Goal: Task Accomplishment & Management: Manage account settings

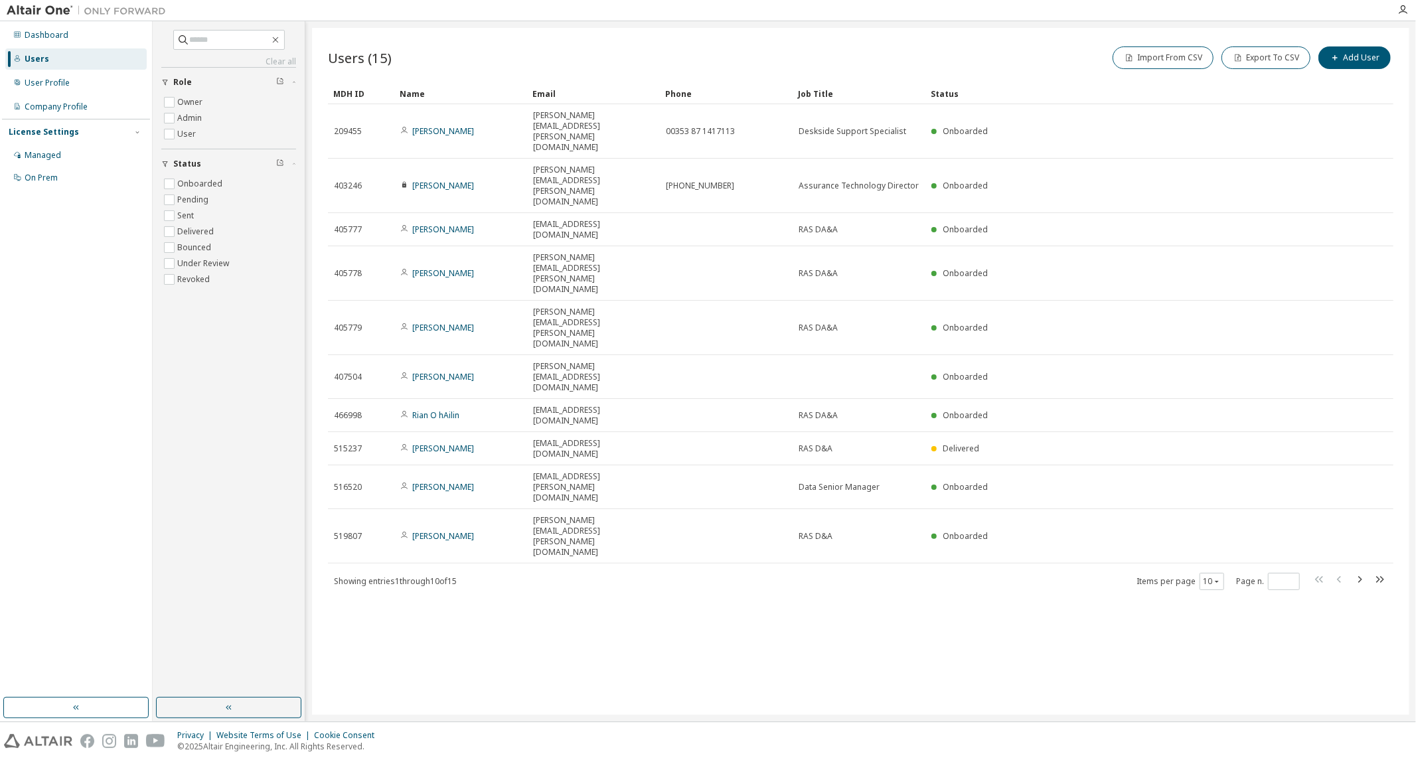
click at [418, 91] on div "Name" at bounding box center [461, 93] width 122 height 21
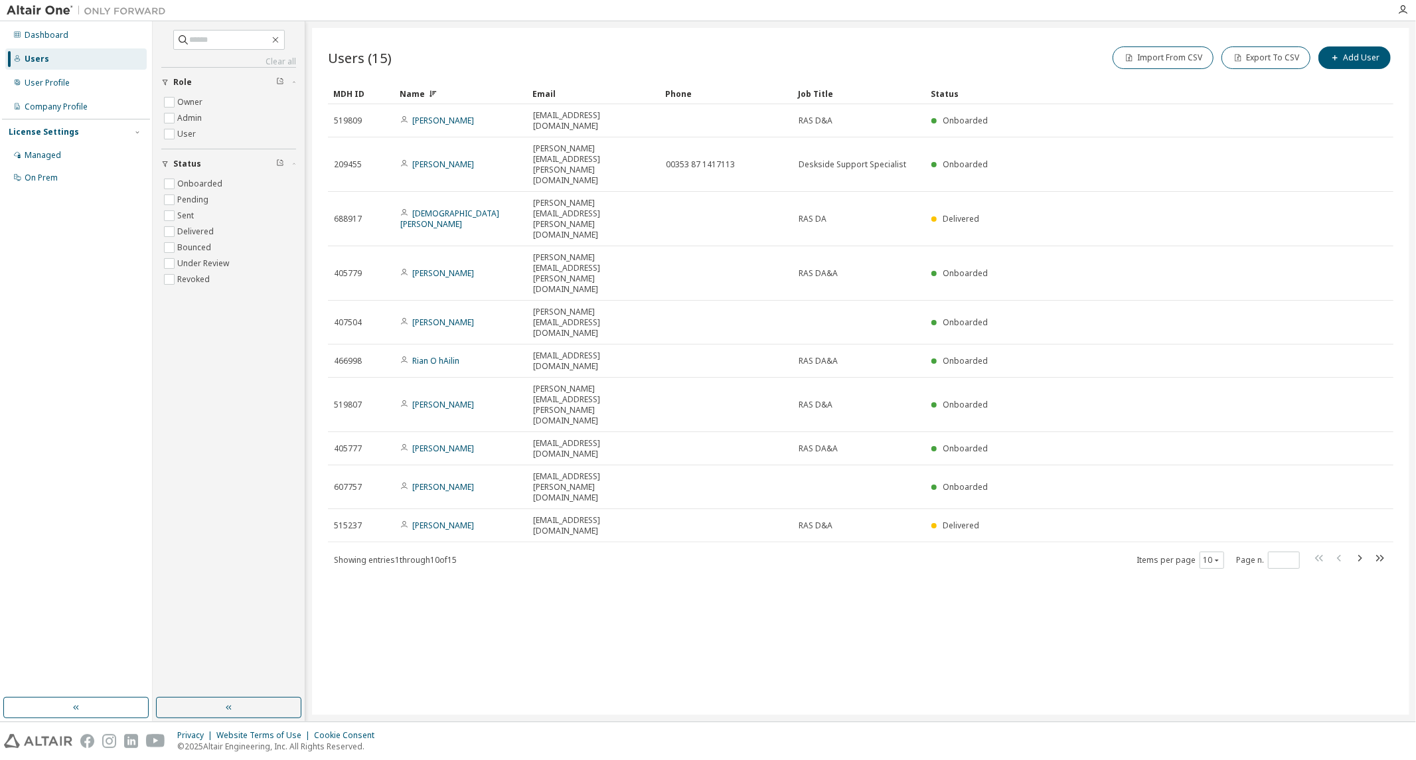
click at [400, 90] on div "Name" at bounding box center [461, 93] width 122 height 21
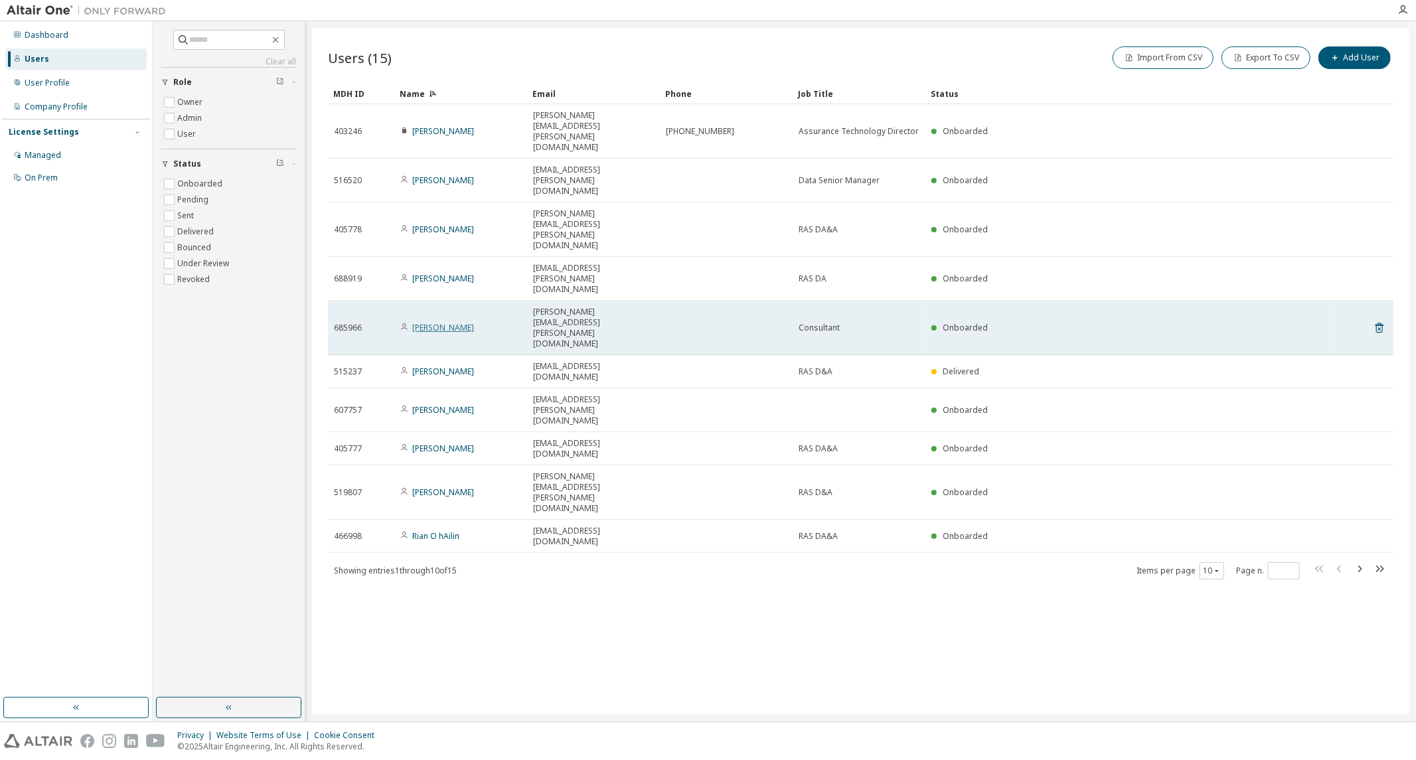
click at [469, 322] on link "Juliana Fernandes" at bounding box center [443, 327] width 62 height 11
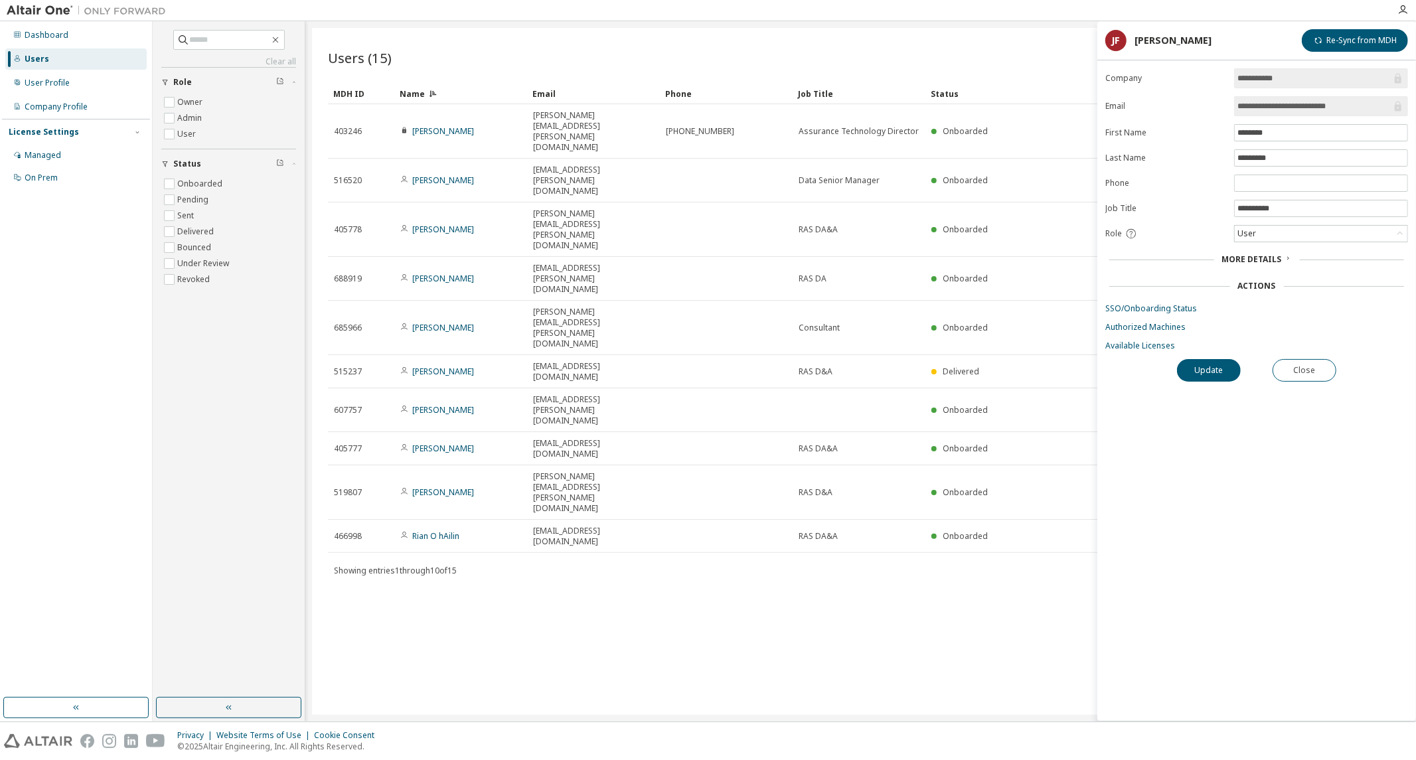
click at [1250, 260] on span "More Details" at bounding box center [1252, 259] width 60 height 11
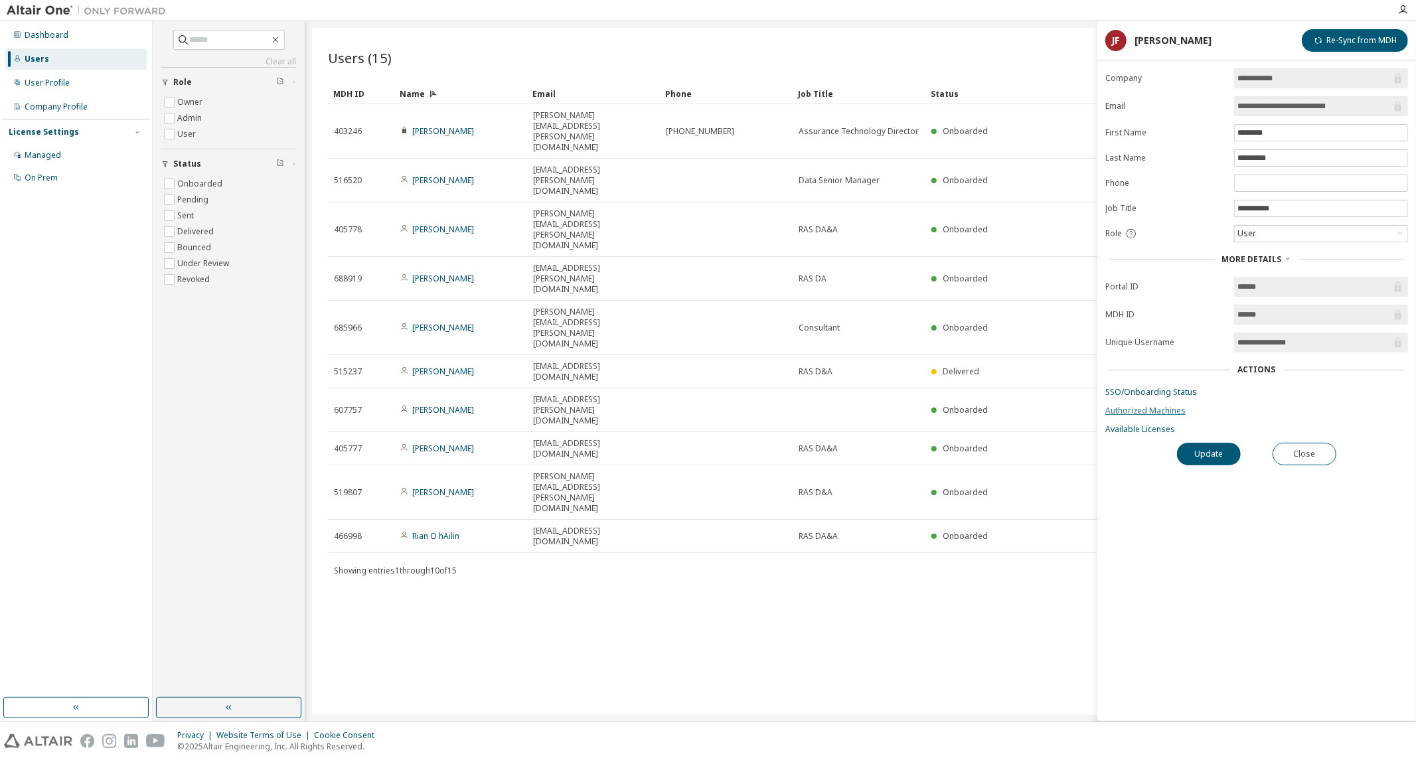
click at [1173, 414] on link "Authorized Machines" at bounding box center [1256, 411] width 303 height 11
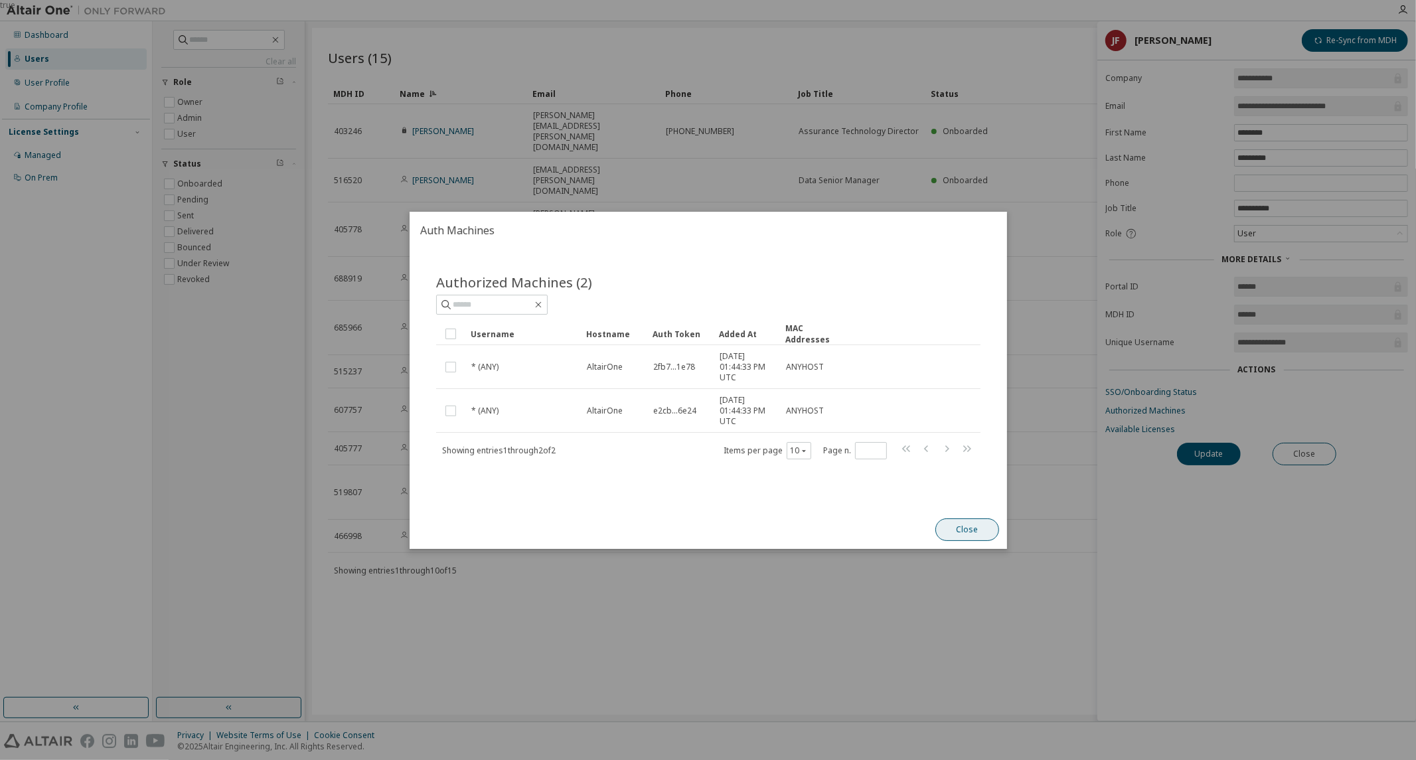
click at [973, 530] on button "Close" at bounding box center [967, 530] width 64 height 23
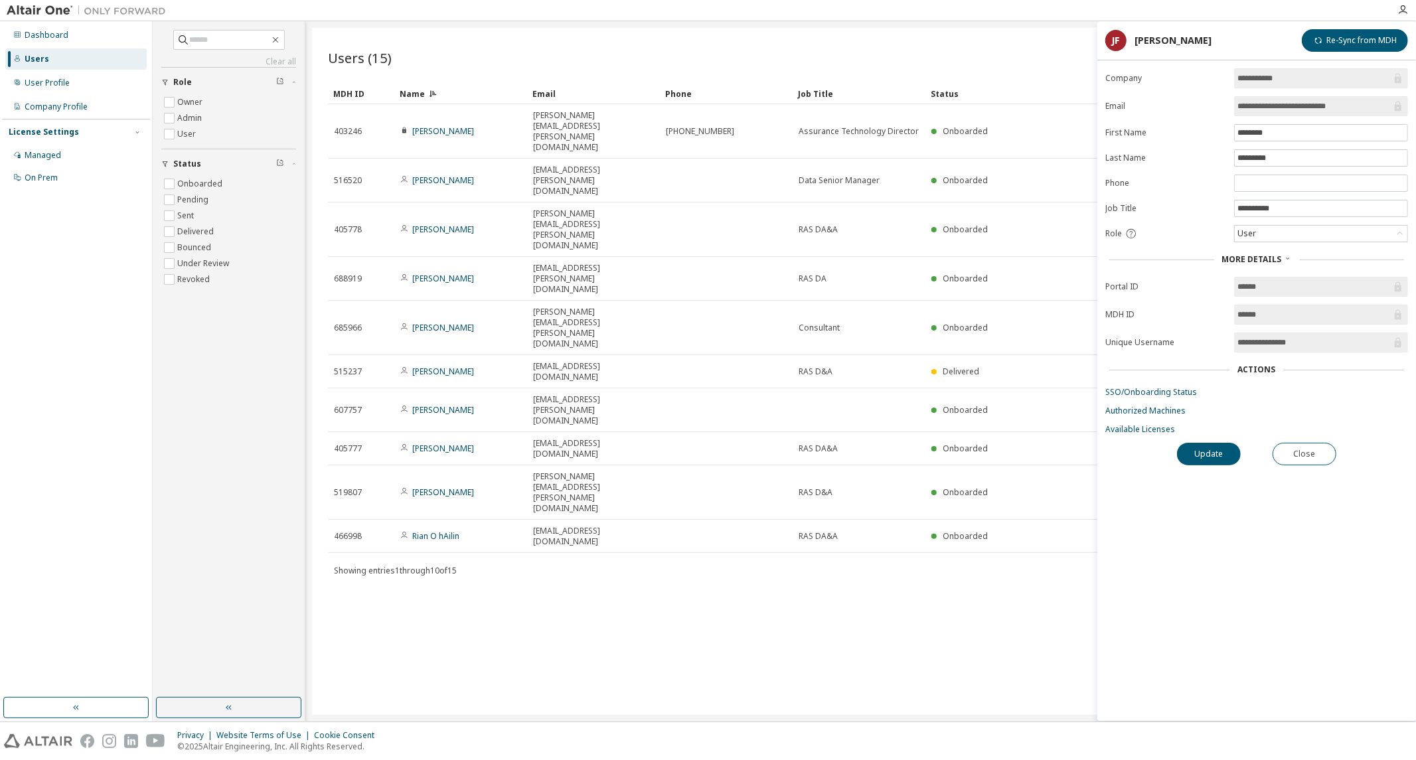
click at [359, 96] on div "MDH ID" at bounding box center [361, 93] width 56 height 21
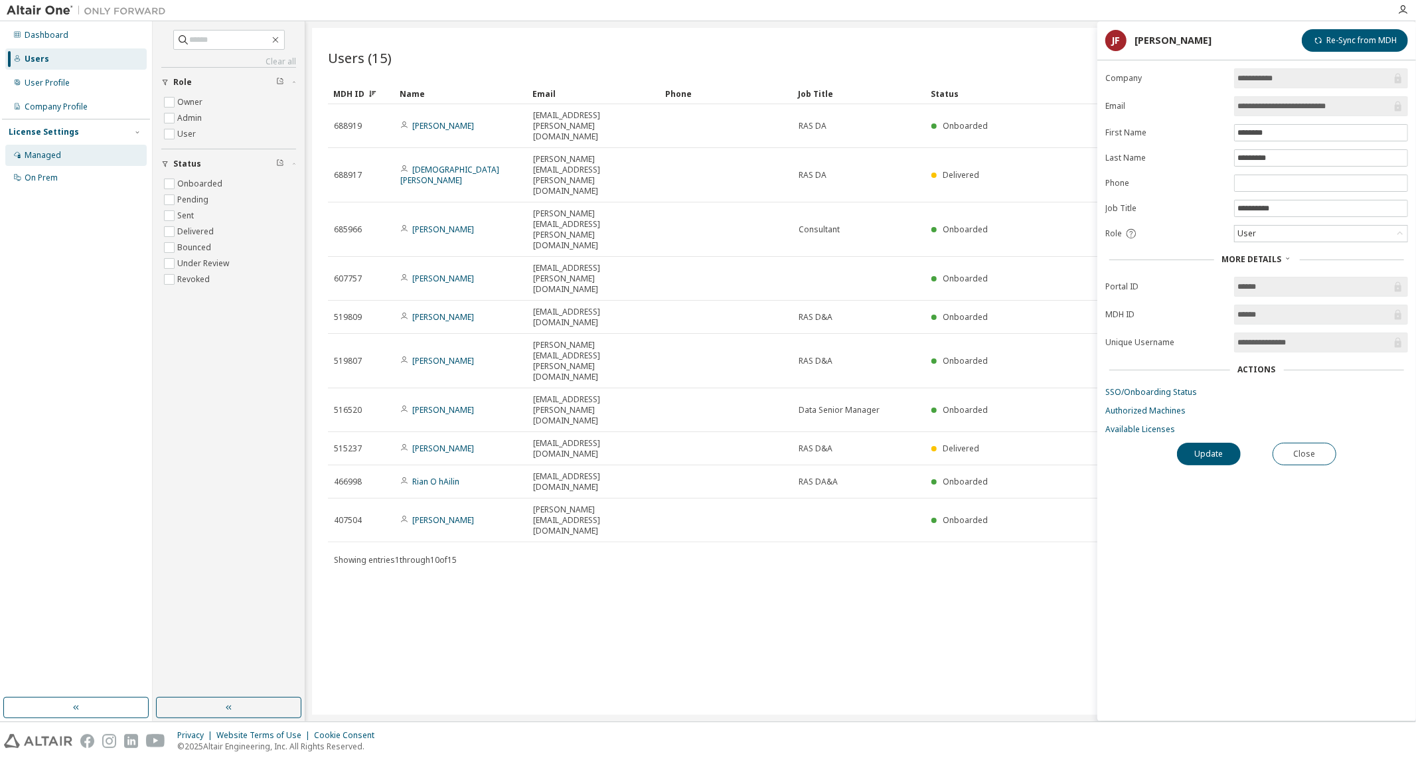
click at [101, 151] on div "Managed" at bounding box center [75, 155] width 141 height 21
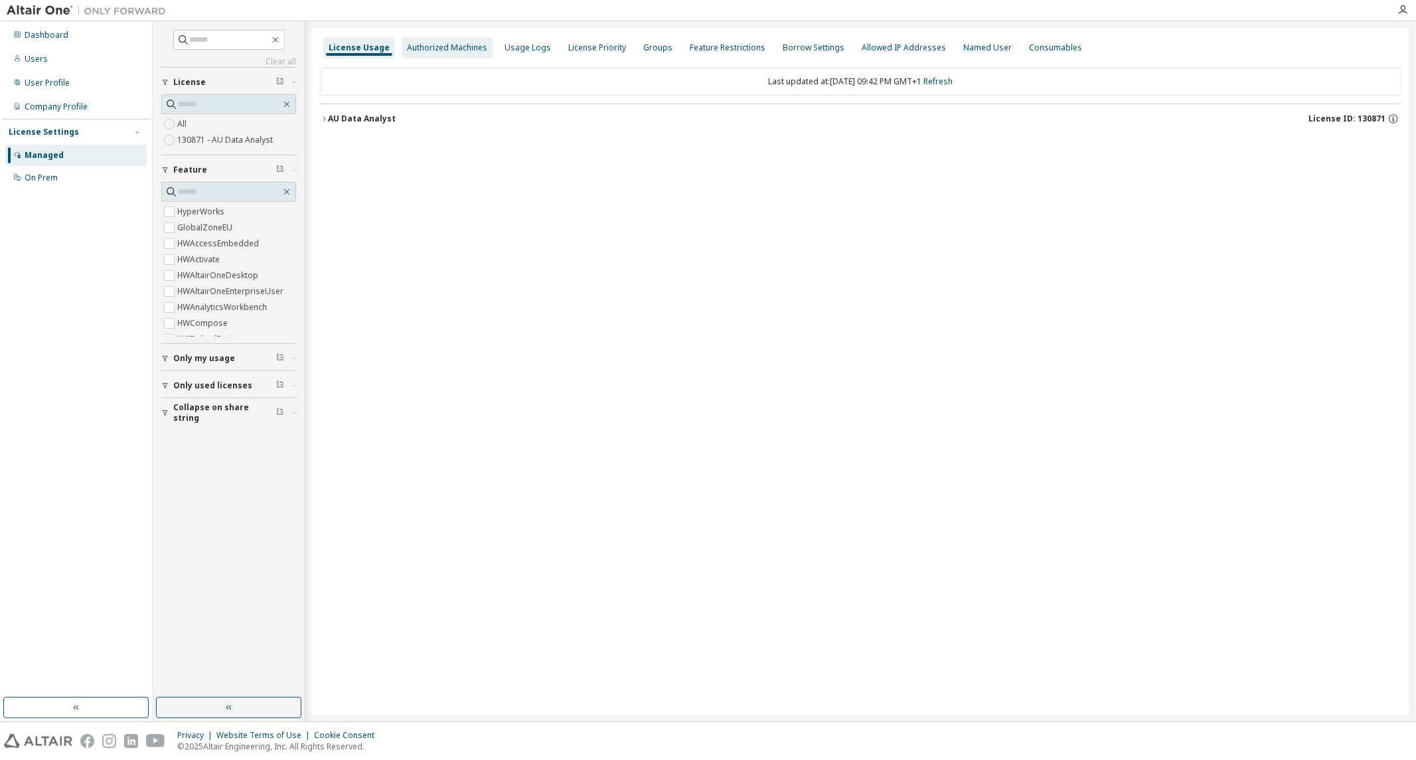
click at [459, 50] on div "Authorized Machines" at bounding box center [447, 47] width 80 height 11
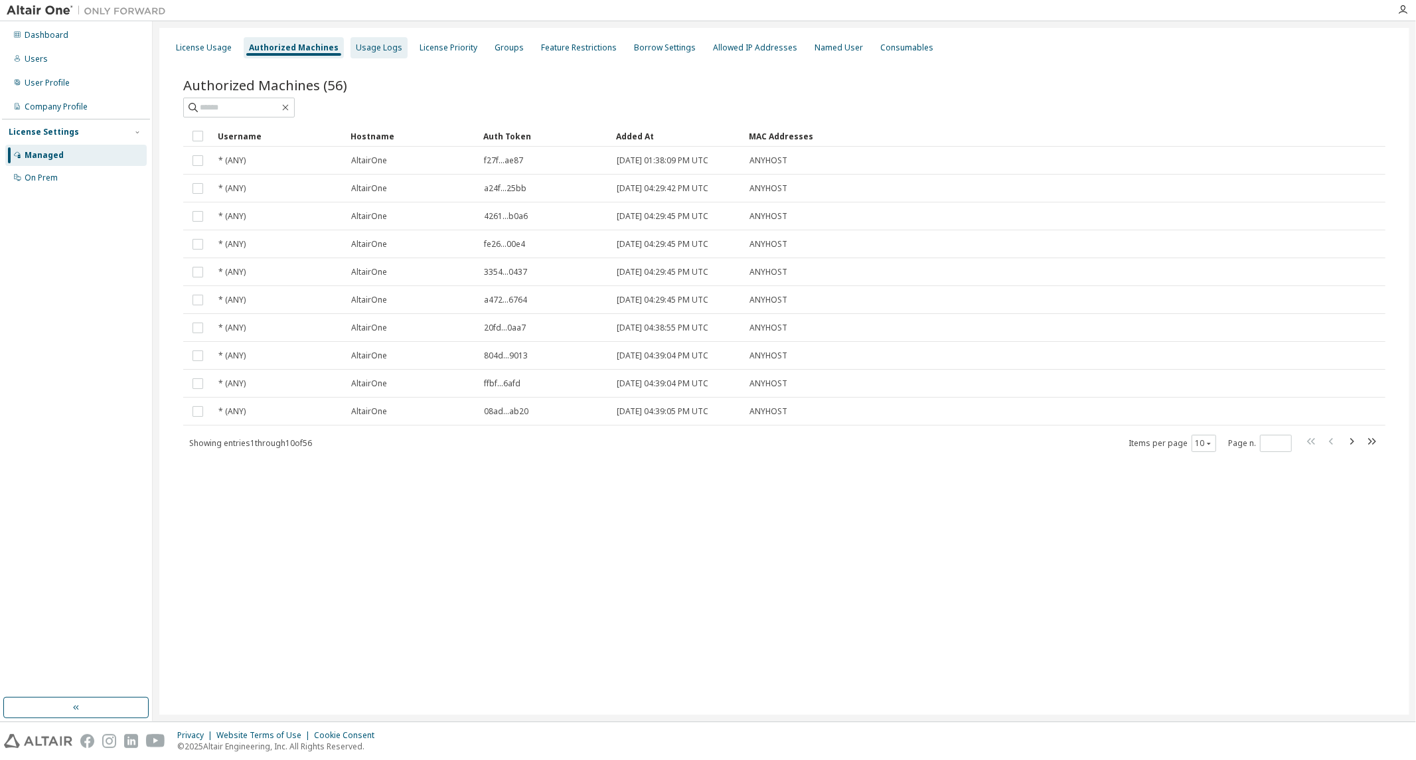
click at [366, 45] on div "Usage Logs" at bounding box center [379, 47] width 46 height 11
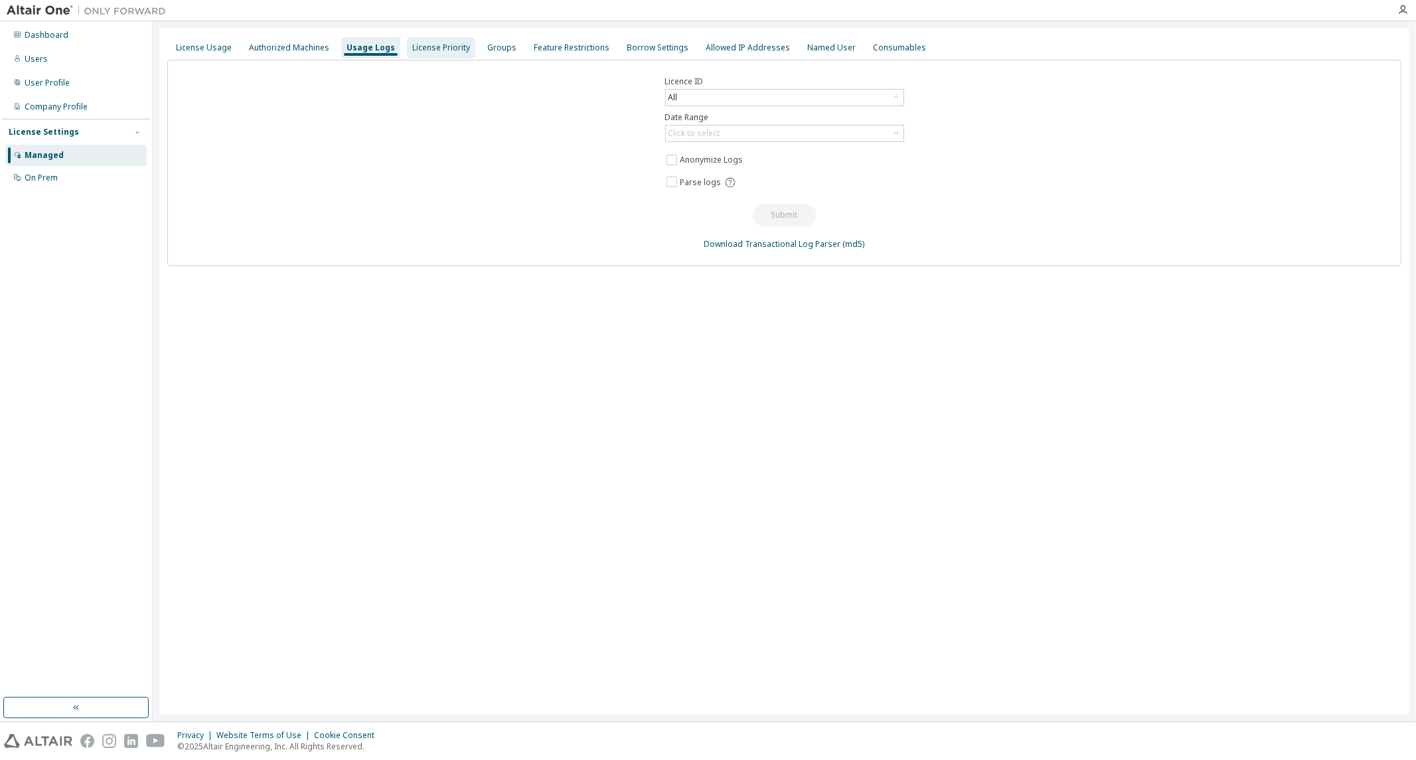
click at [424, 51] on div "License Priority" at bounding box center [441, 47] width 58 height 11
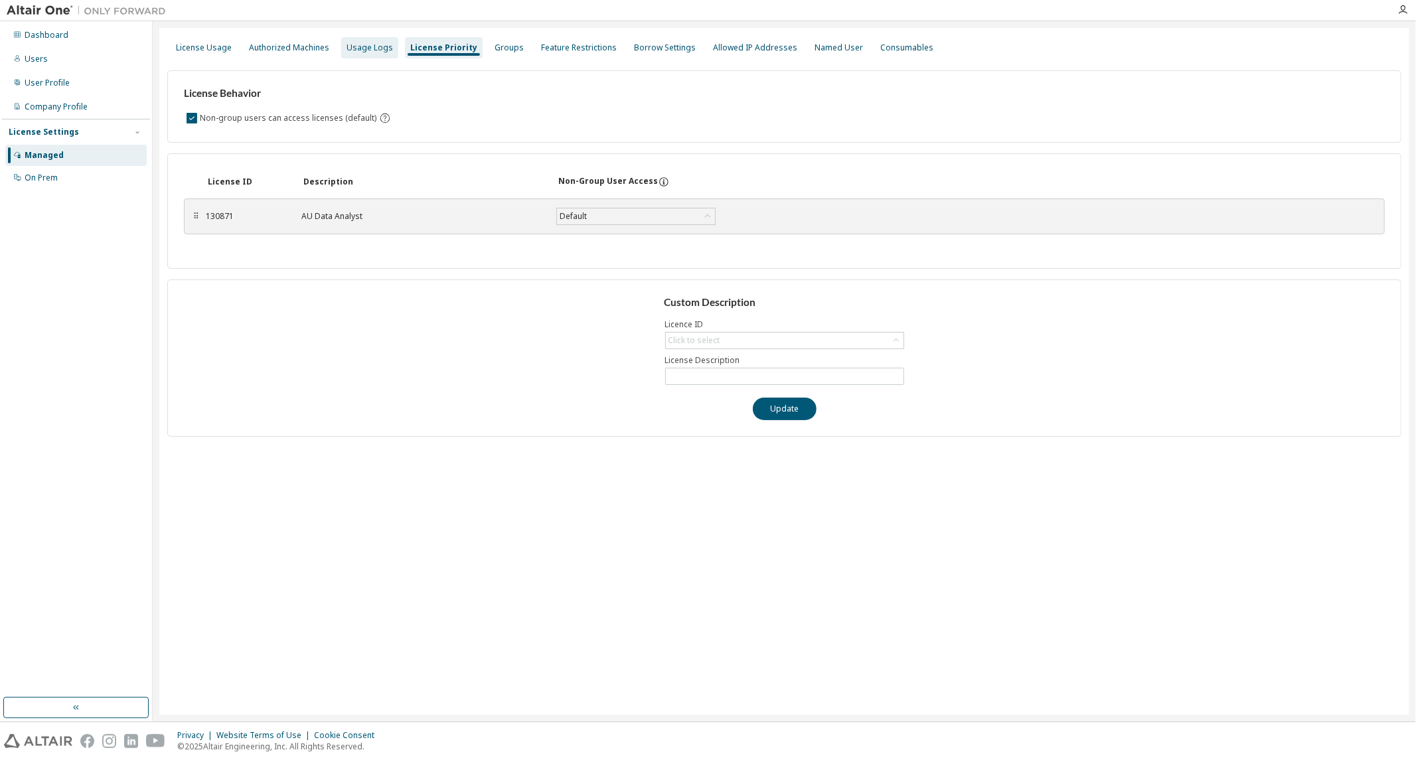
click at [380, 46] on div "Usage Logs" at bounding box center [370, 47] width 46 height 11
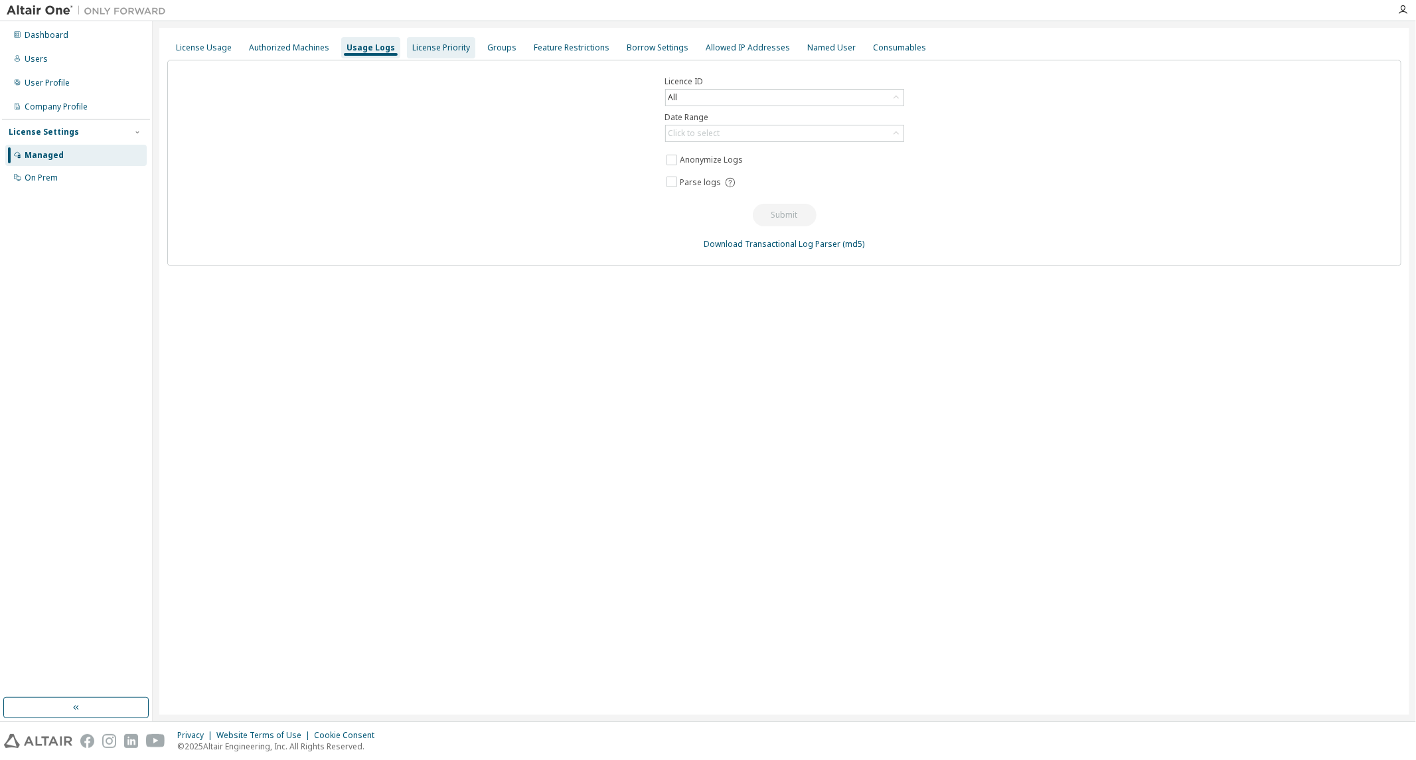
click at [438, 44] on div "License Priority" at bounding box center [441, 47] width 58 height 11
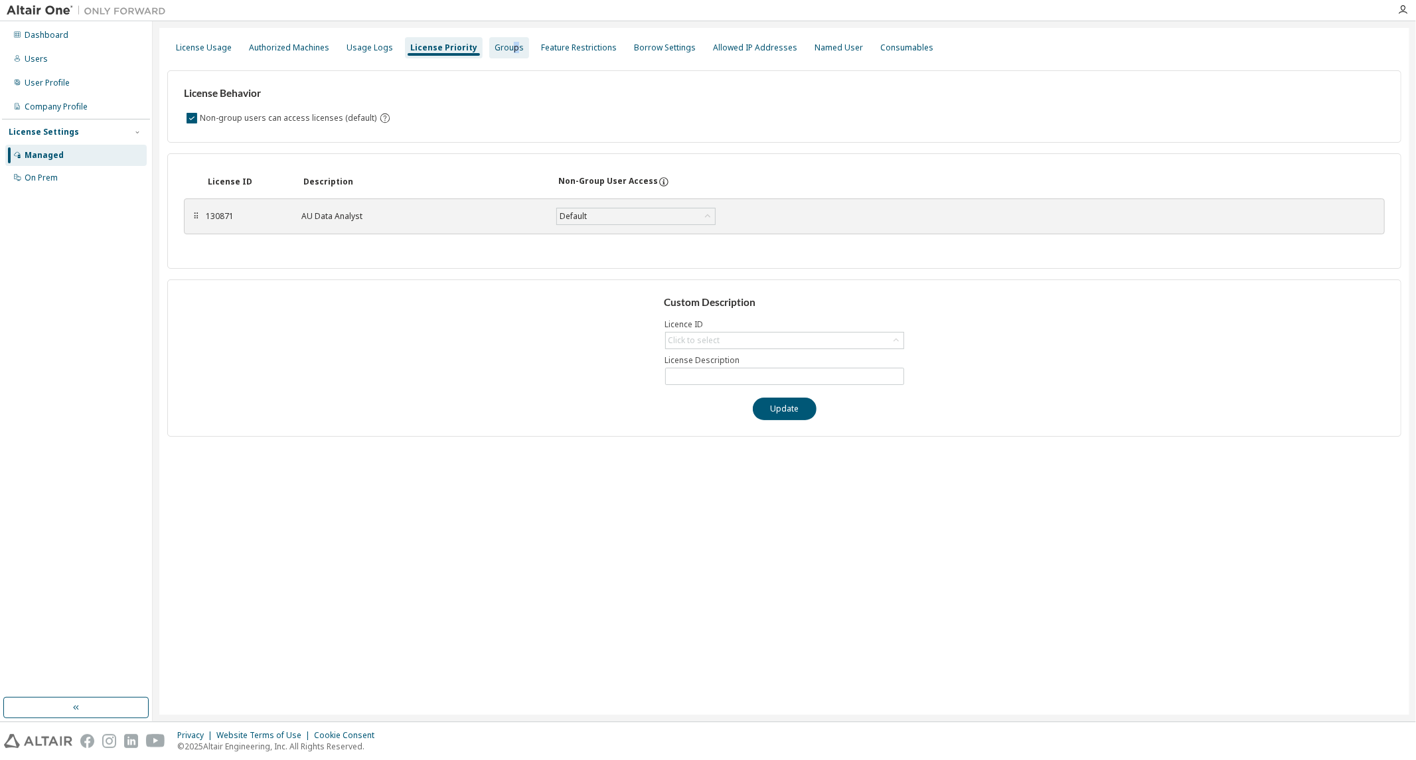
click at [503, 50] on div "Groups" at bounding box center [509, 47] width 29 height 11
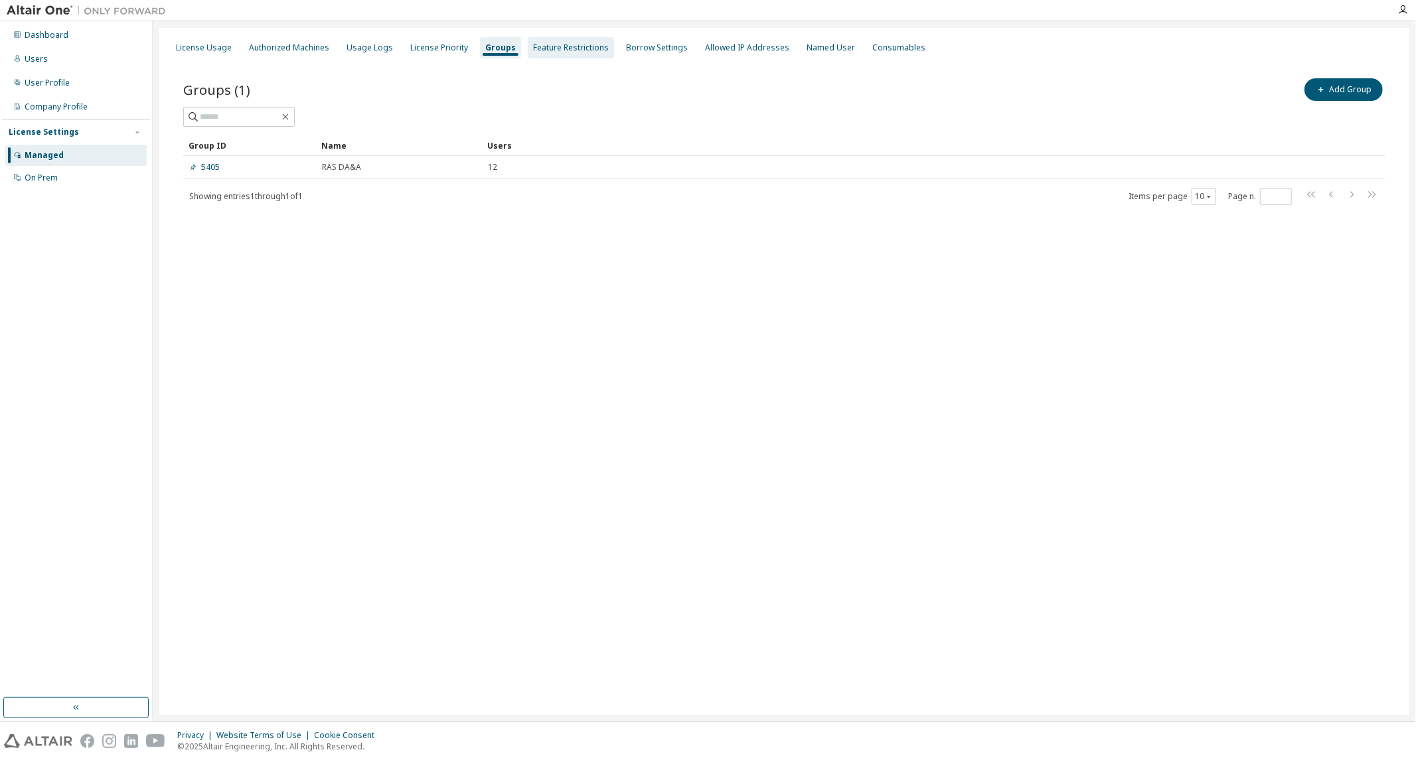
click at [556, 48] on div "Feature Restrictions" at bounding box center [571, 47] width 76 height 11
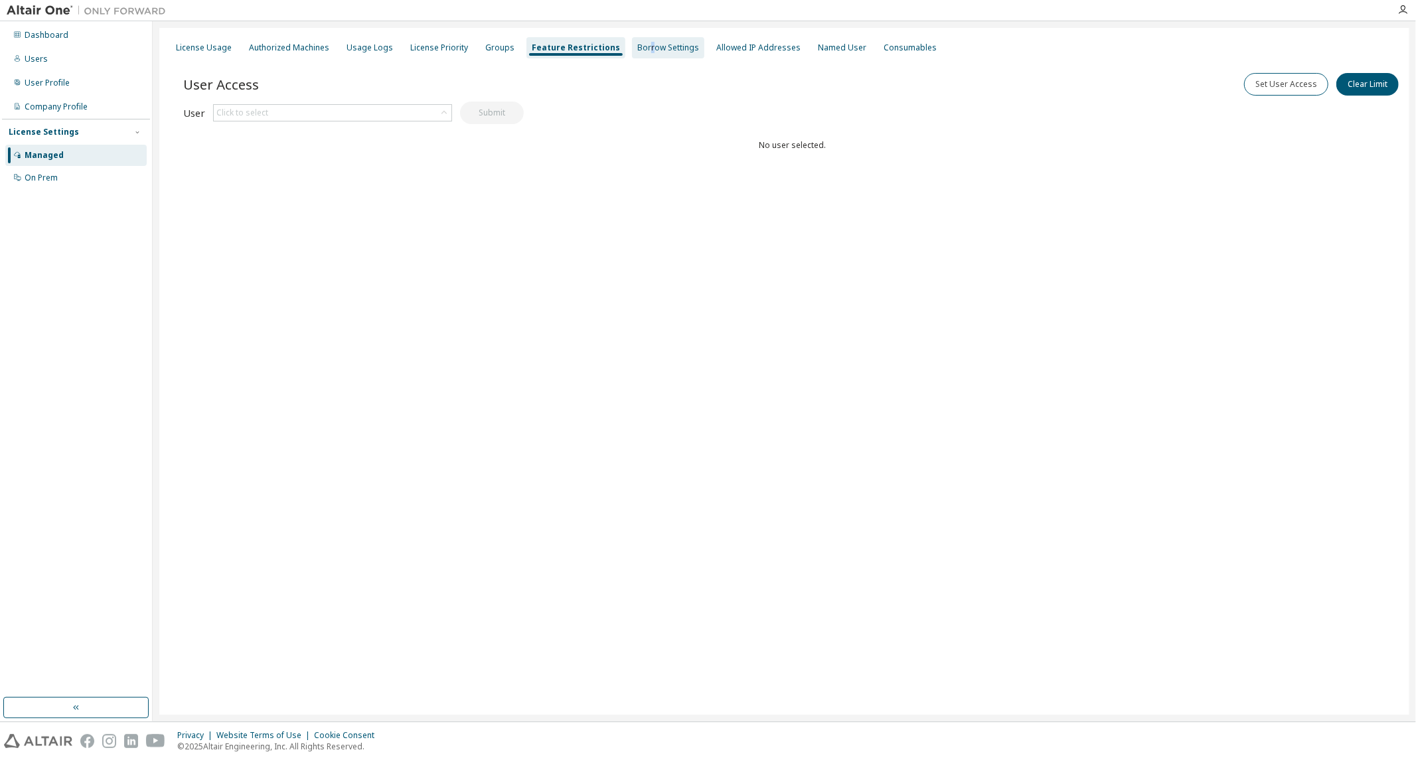
click at [637, 45] on div "Borrow Settings" at bounding box center [668, 47] width 62 height 11
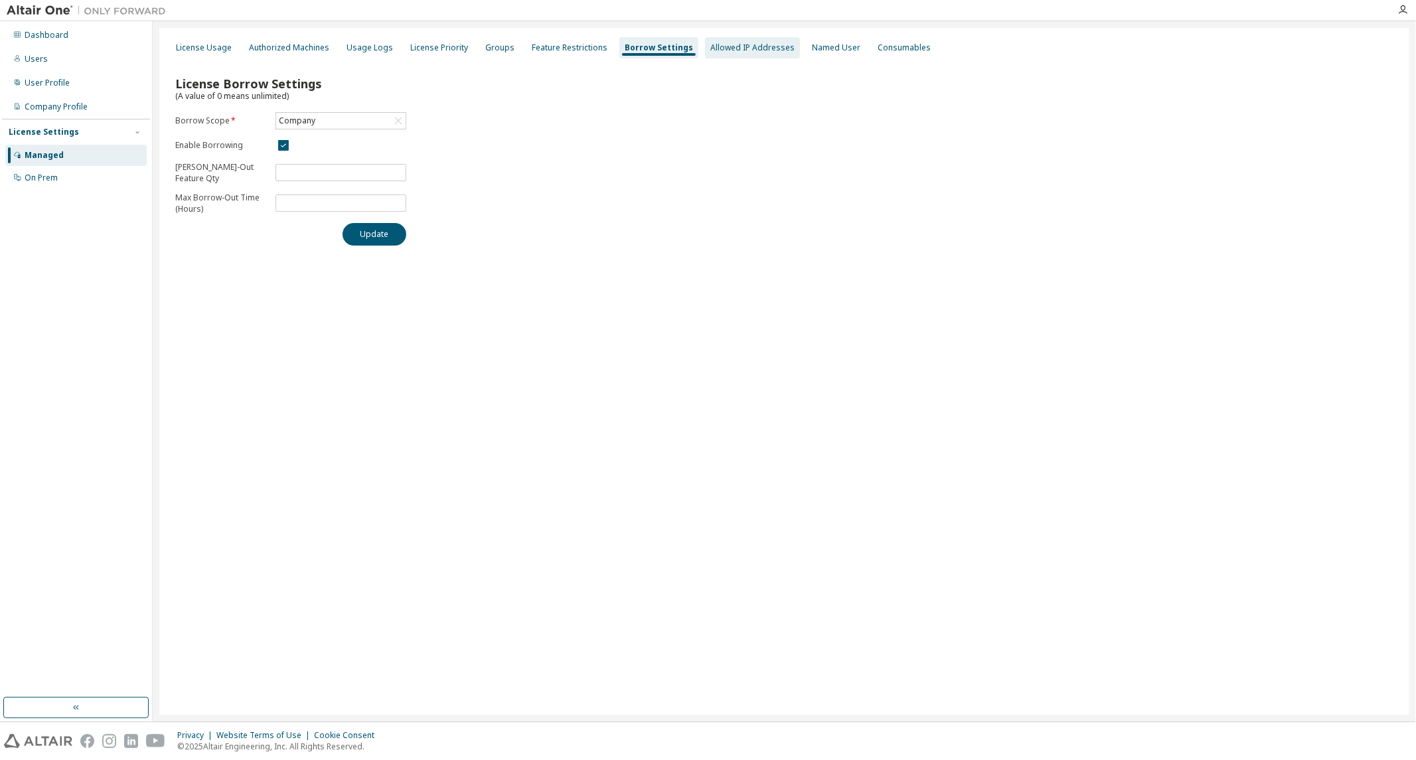
click at [710, 50] on div "Allowed IP Addresses" at bounding box center [752, 47] width 84 height 11
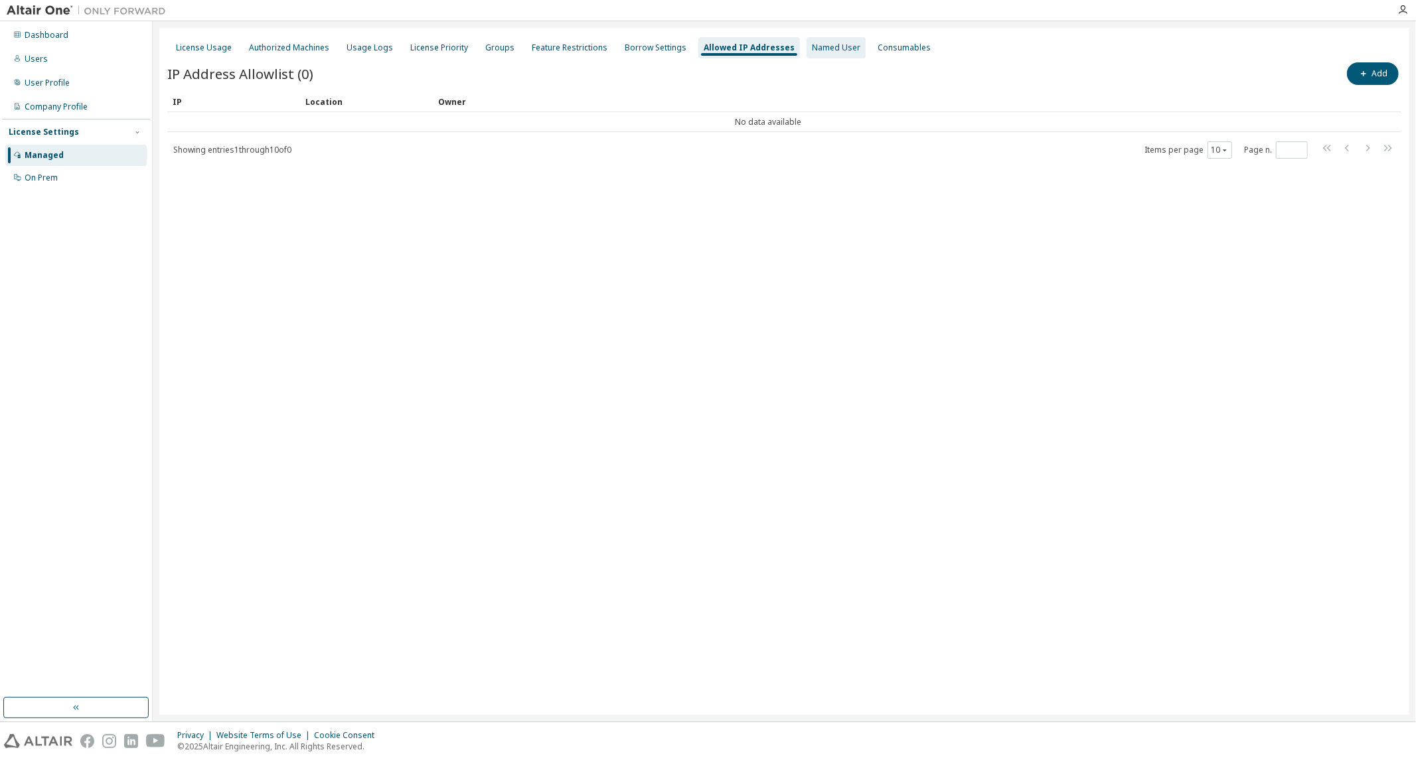
click at [807, 47] on div "Named User" at bounding box center [836, 47] width 59 height 21
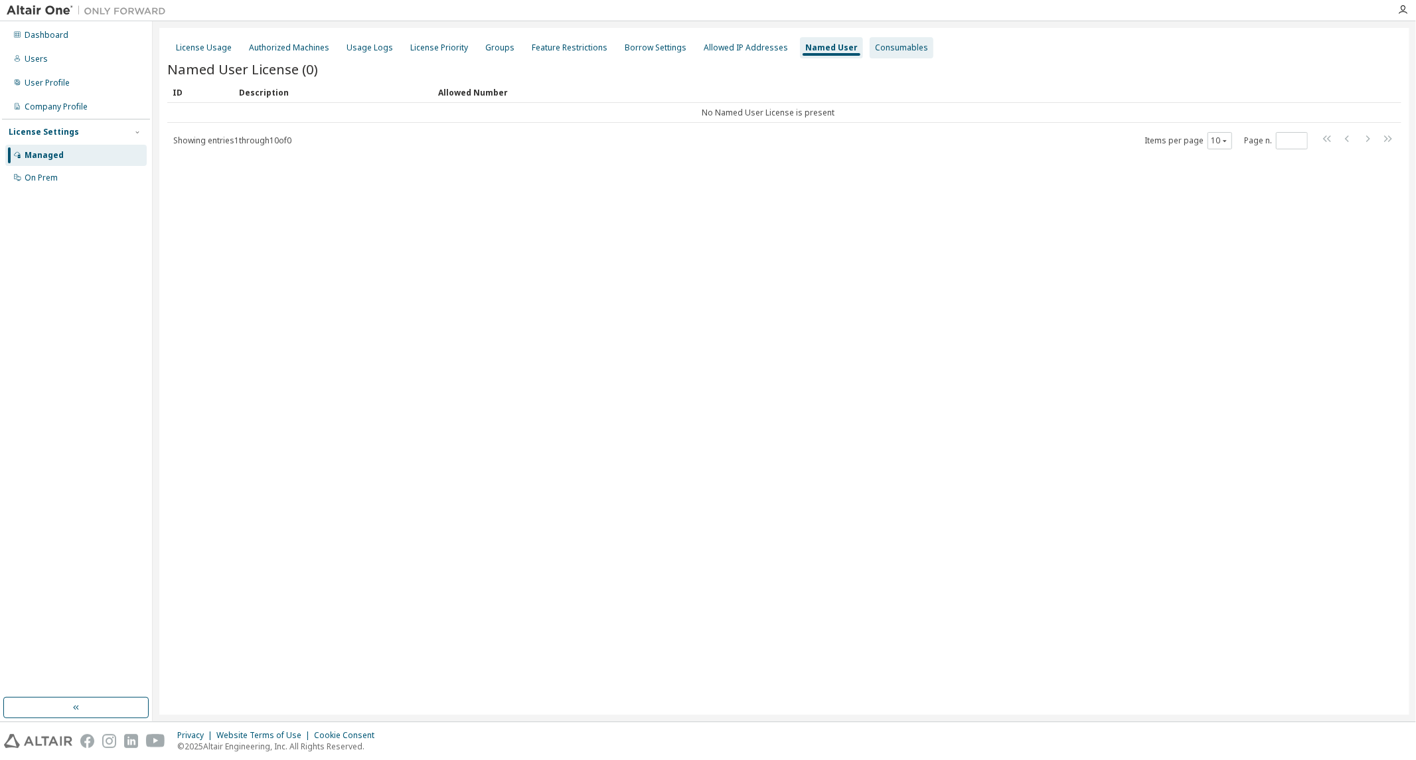
click at [876, 47] on div "Consumables" at bounding box center [901, 47] width 53 height 11
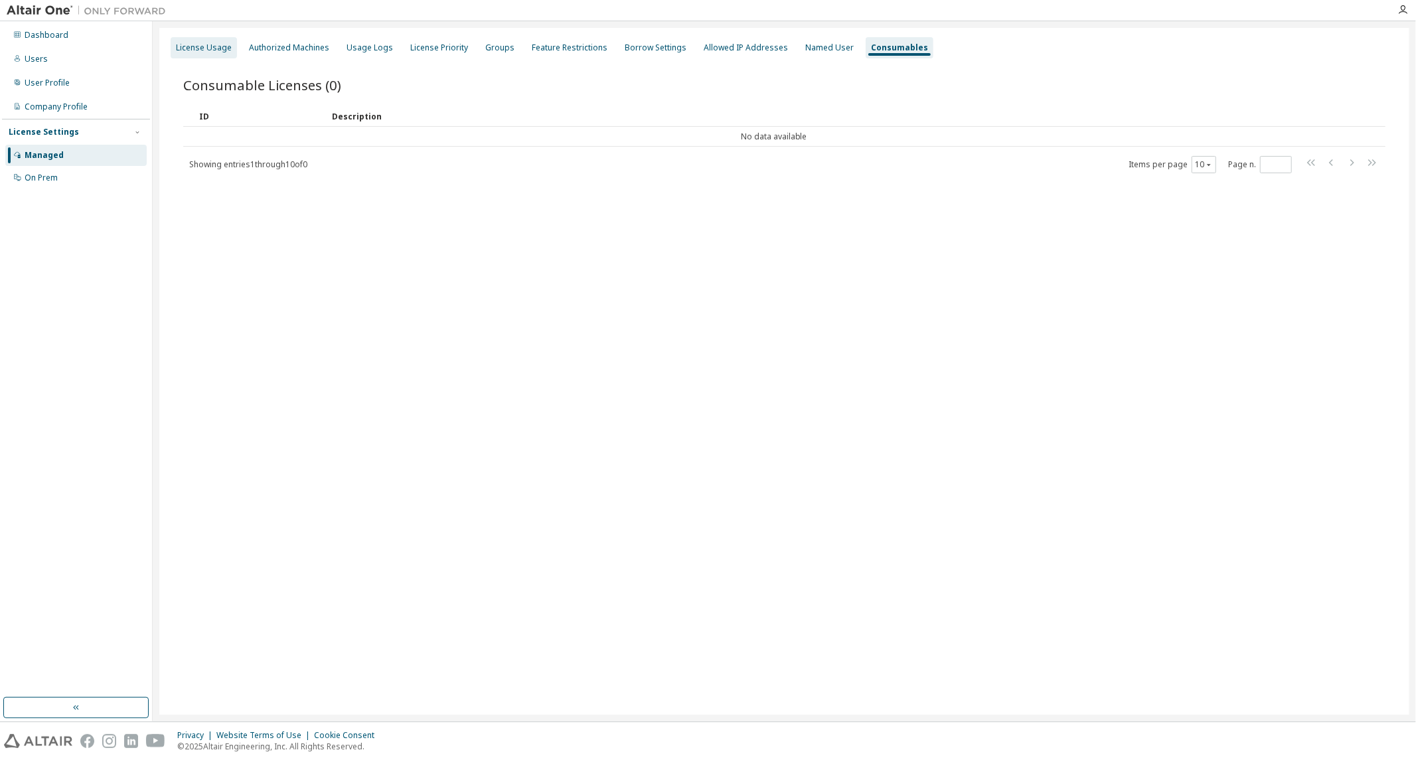
click at [213, 48] on div "License Usage" at bounding box center [204, 47] width 56 height 11
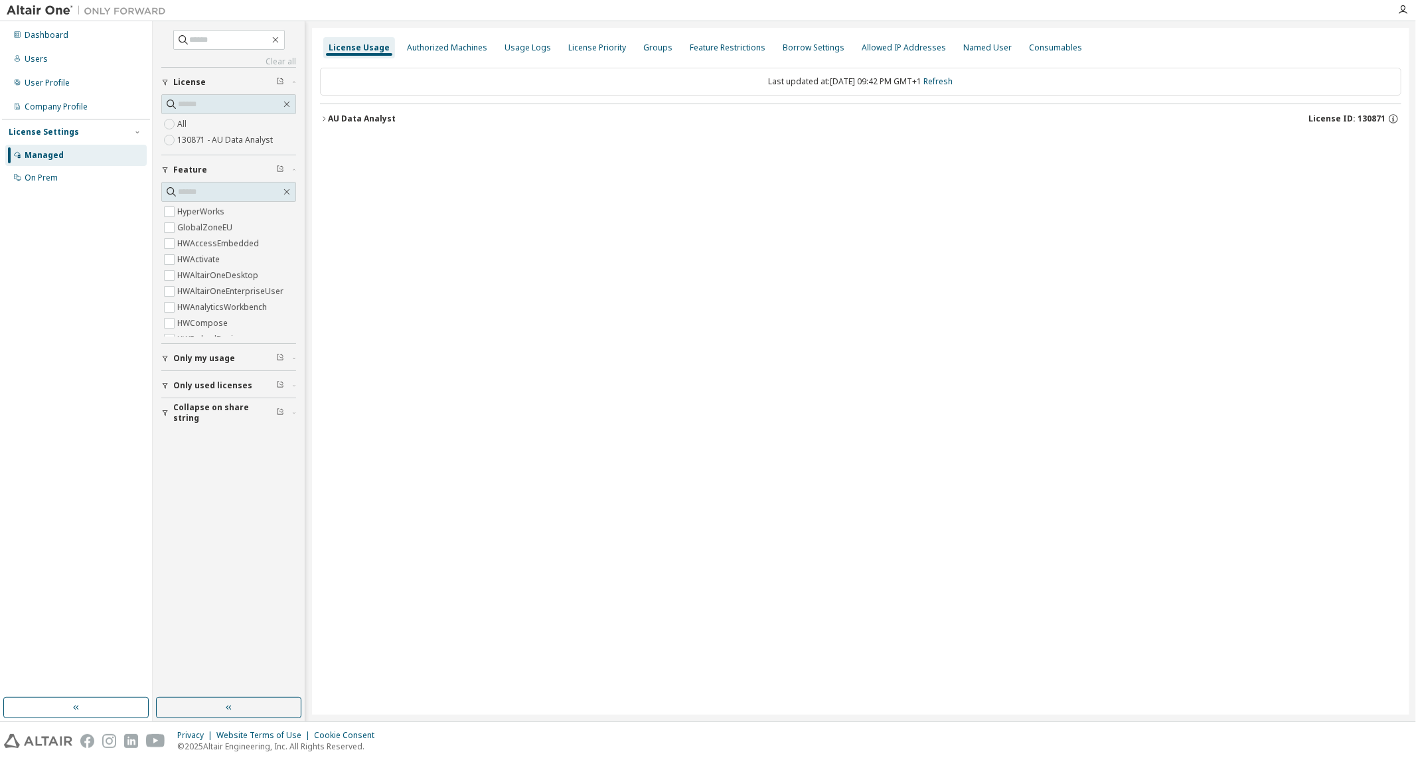
click at [323, 112] on button "AU Data Analyst License ID: 130871" at bounding box center [861, 118] width 1082 height 29
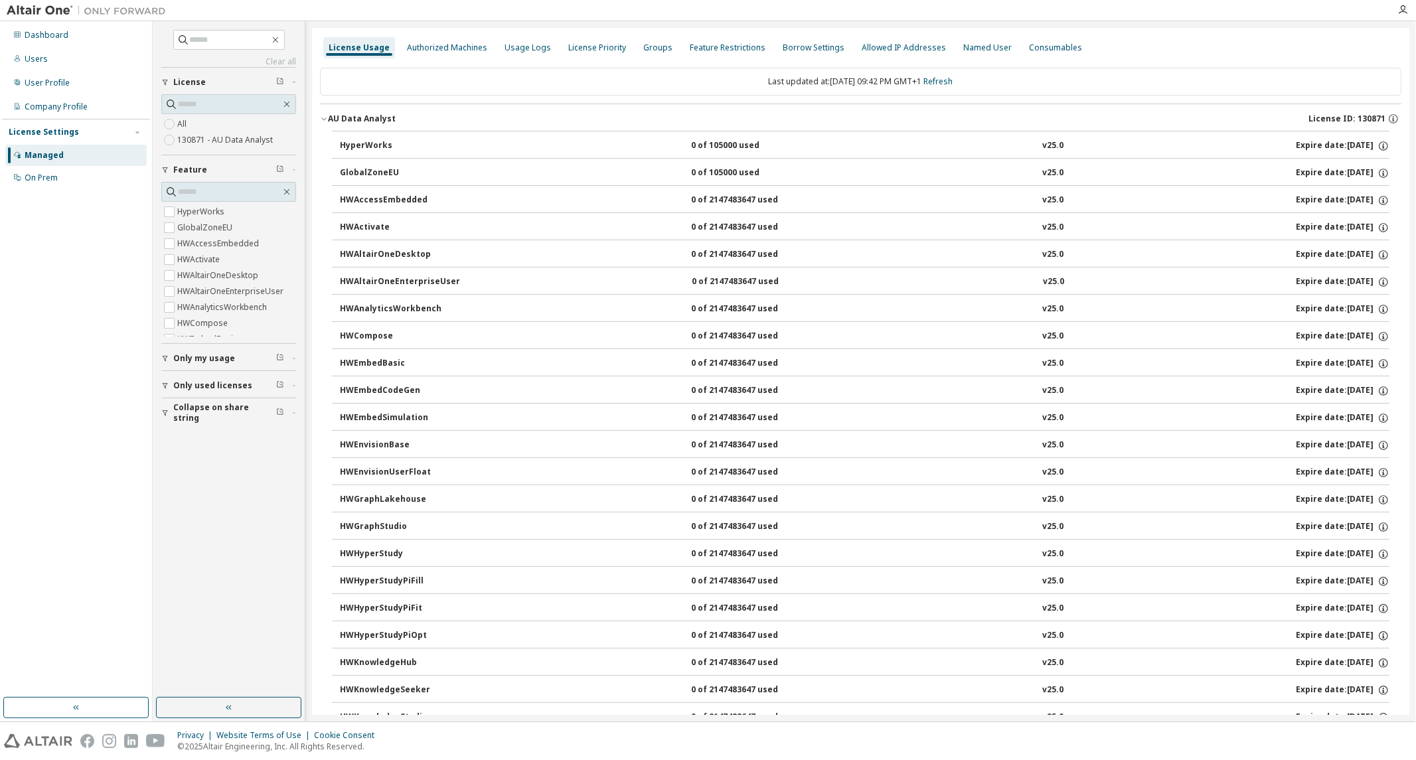
click at [327, 117] on icon "button" at bounding box center [324, 119] width 8 height 8
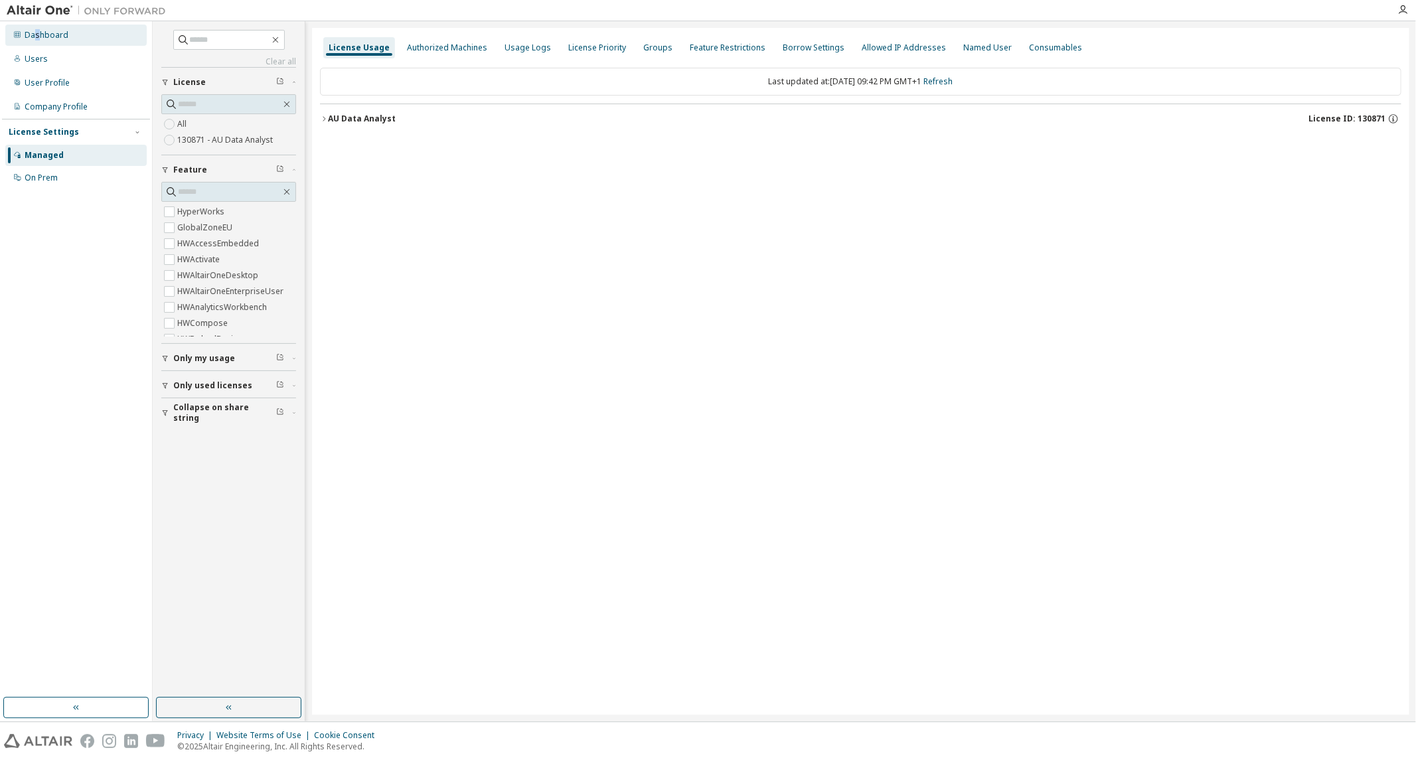
click at [37, 40] on div "Dashboard" at bounding box center [47, 35] width 44 height 11
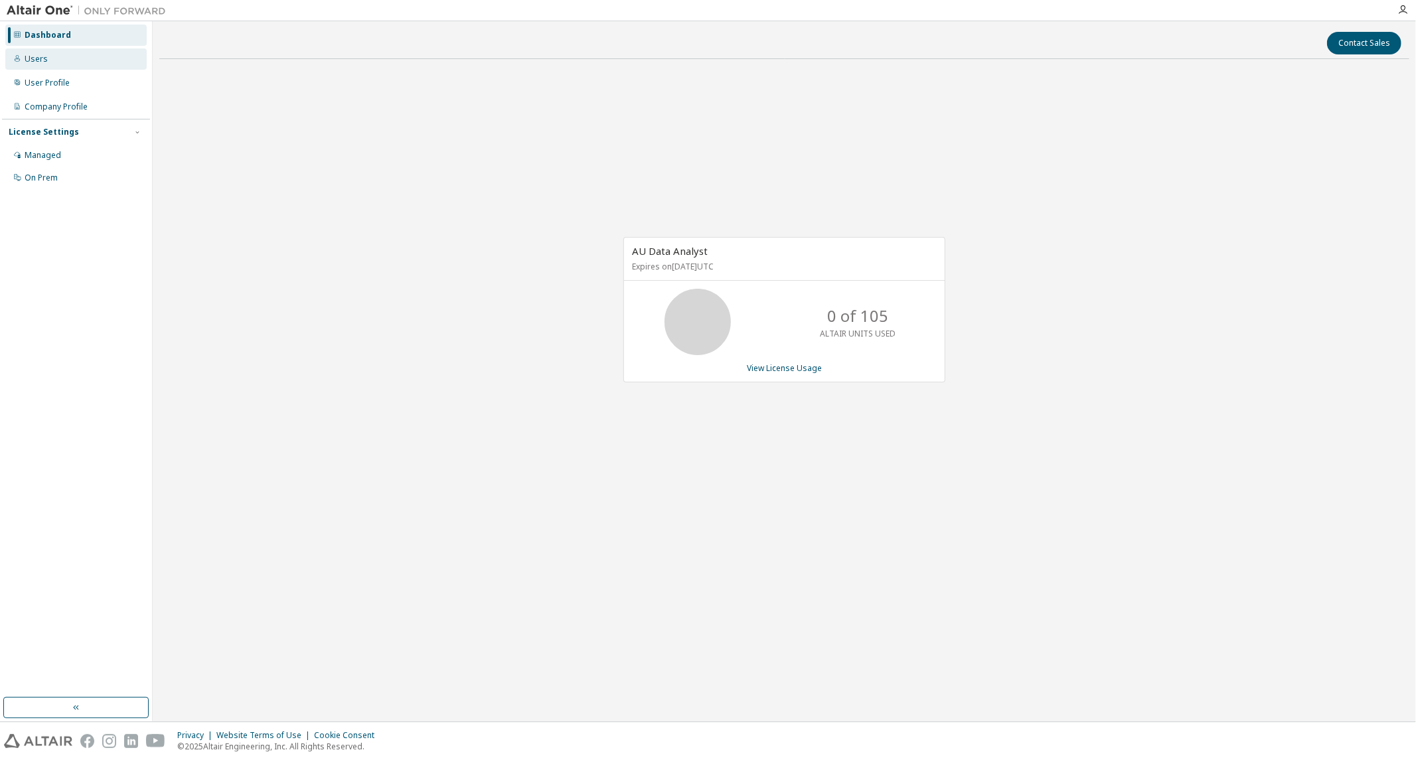
click at [35, 61] on div "Users" at bounding box center [36, 59] width 23 height 11
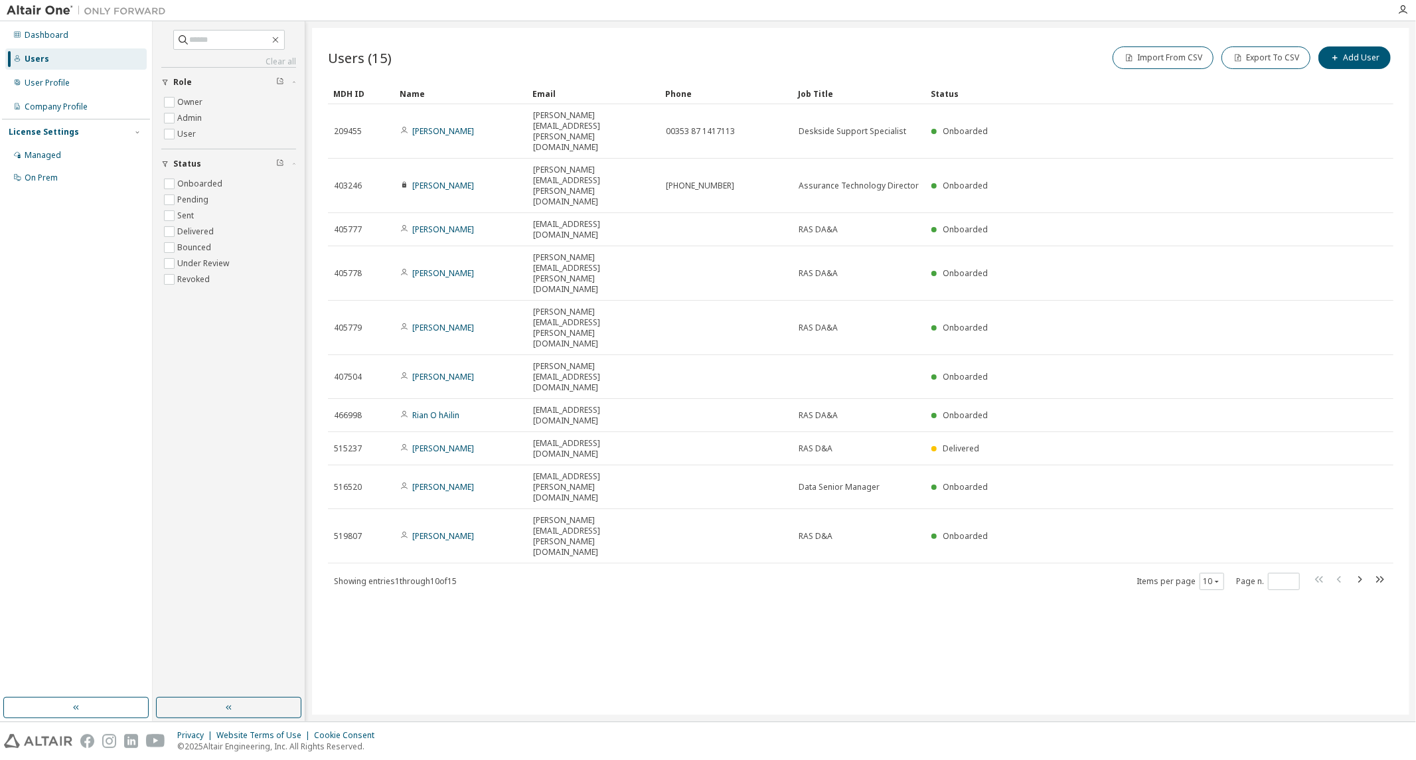
click at [349, 90] on div "MDH ID" at bounding box center [361, 93] width 56 height 21
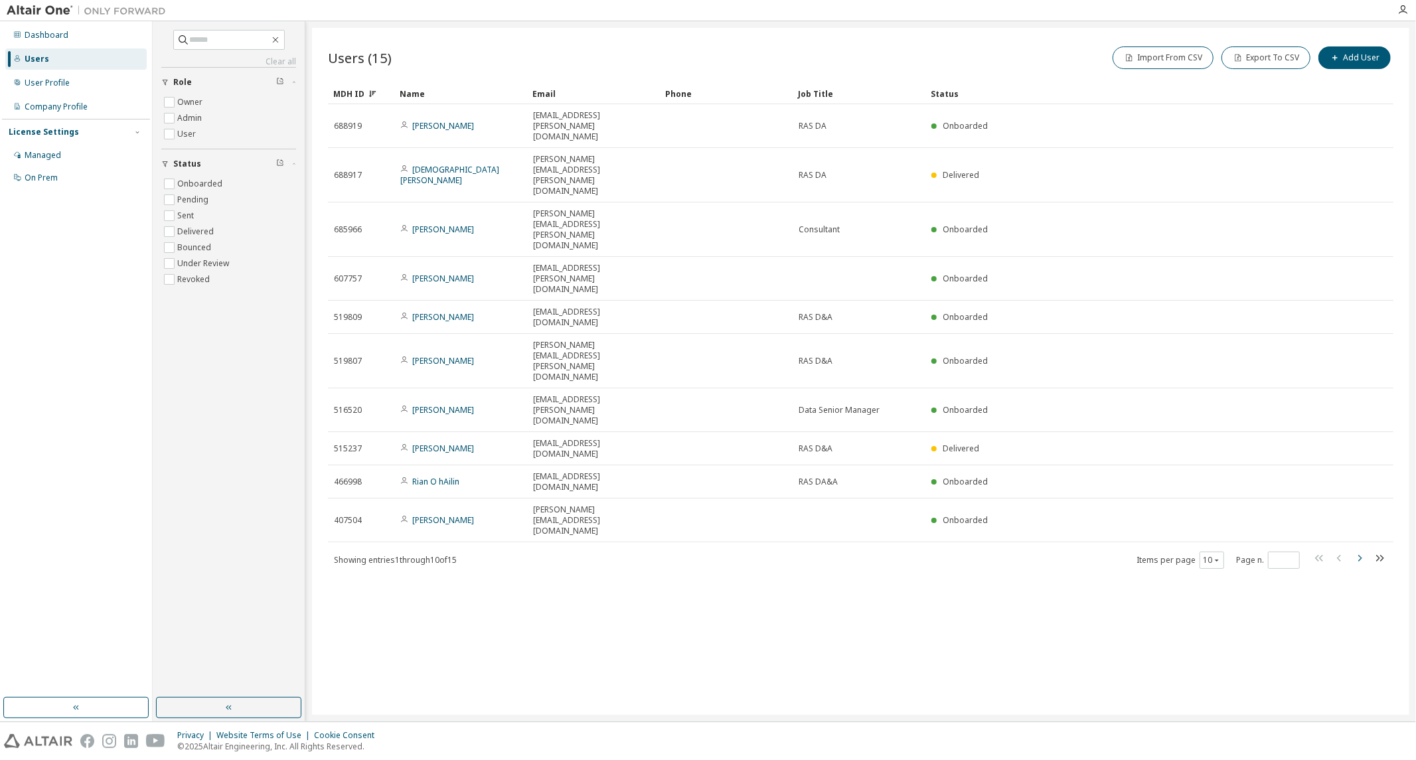
click at [1360, 555] on icon "button" at bounding box center [1360, 558] width 4 height 7
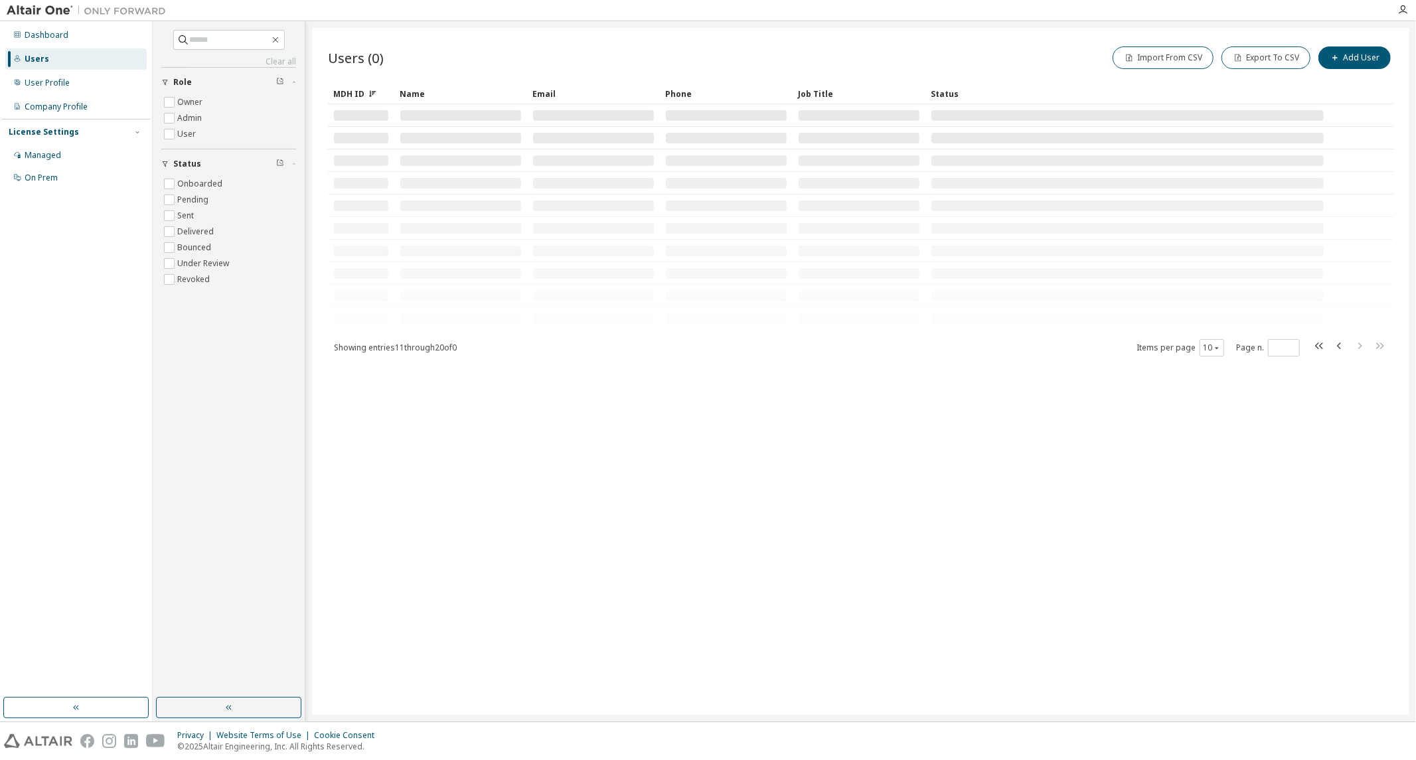
type input "*"
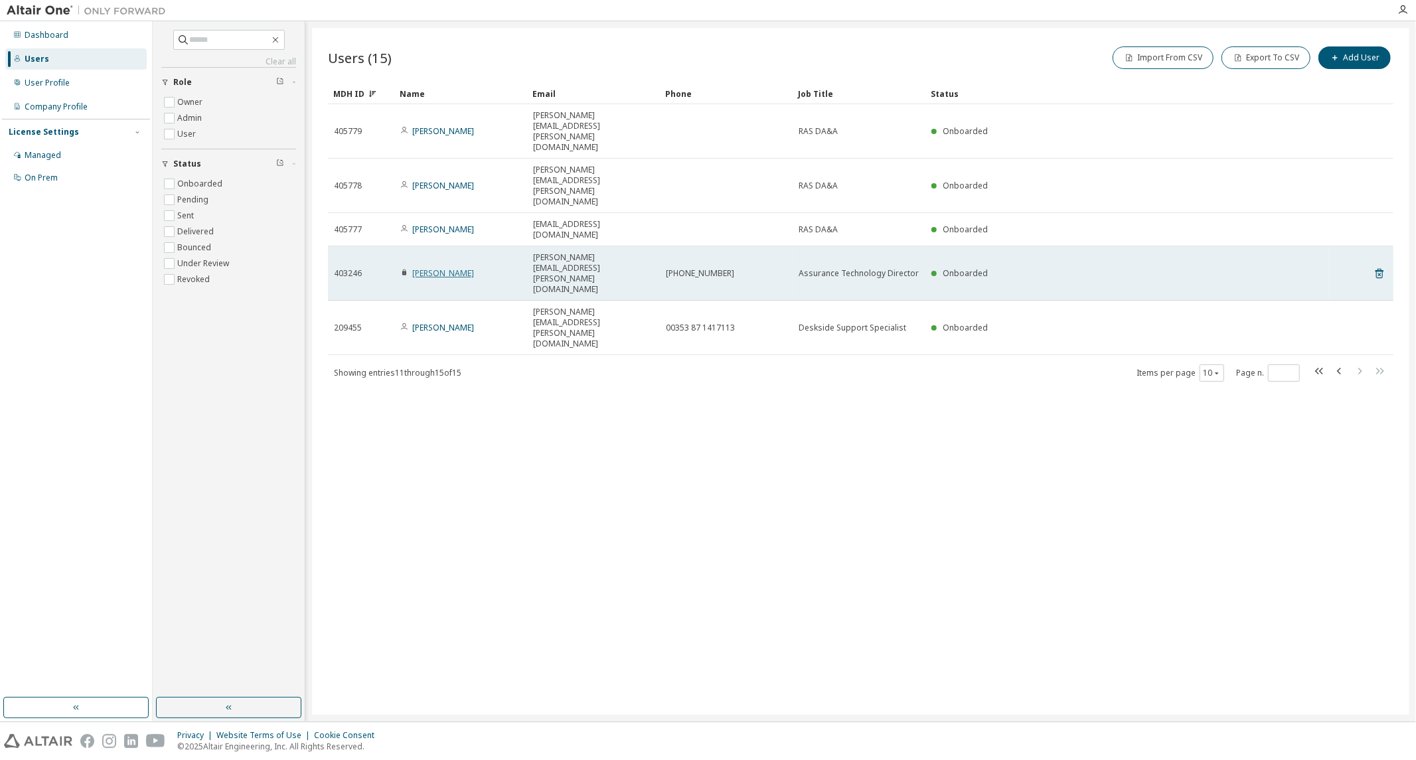
click at [421, 268] on link "[PERSON_NAME]" at bounding box center [443, 273] width 62 height 11
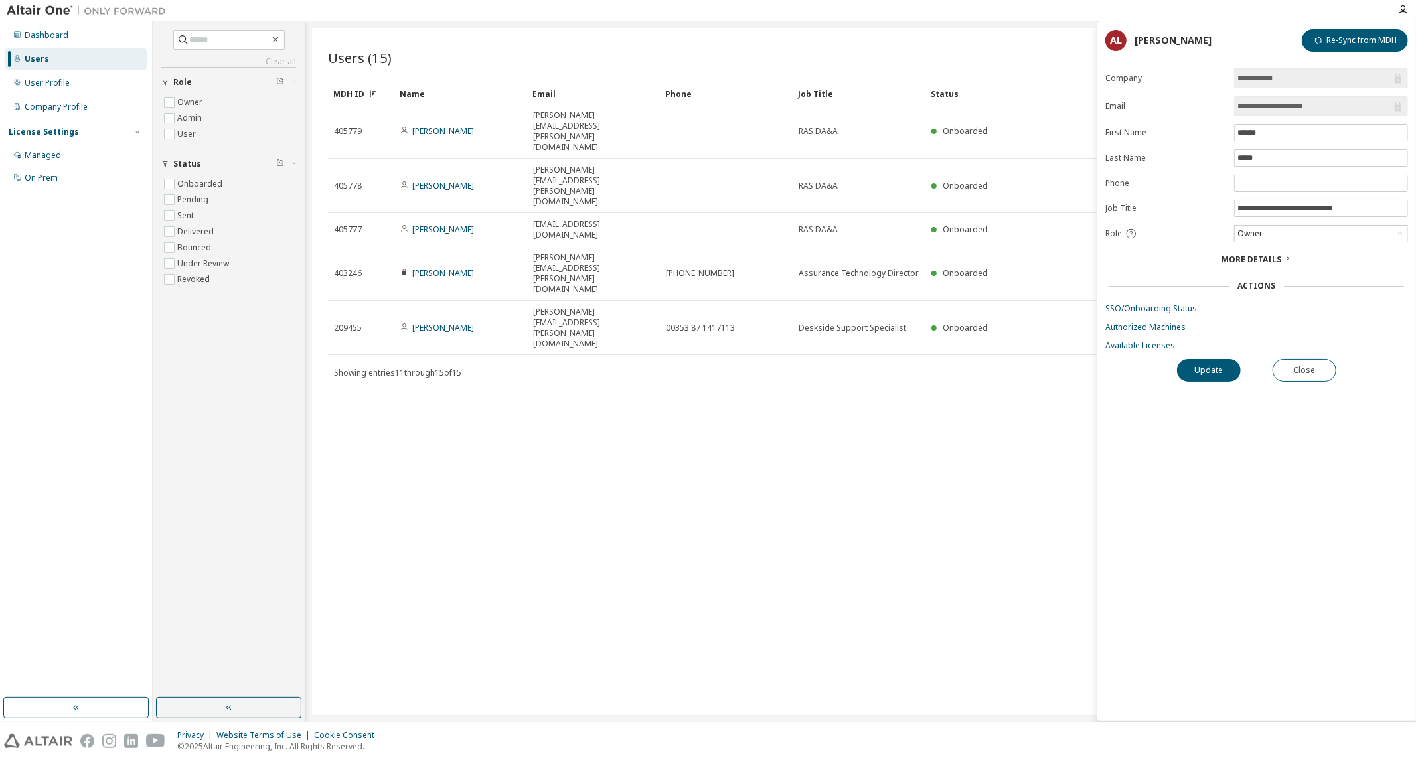
click at [1232, 259] on span "More Details" at bounding box center [1252, 259] width 60 height 11
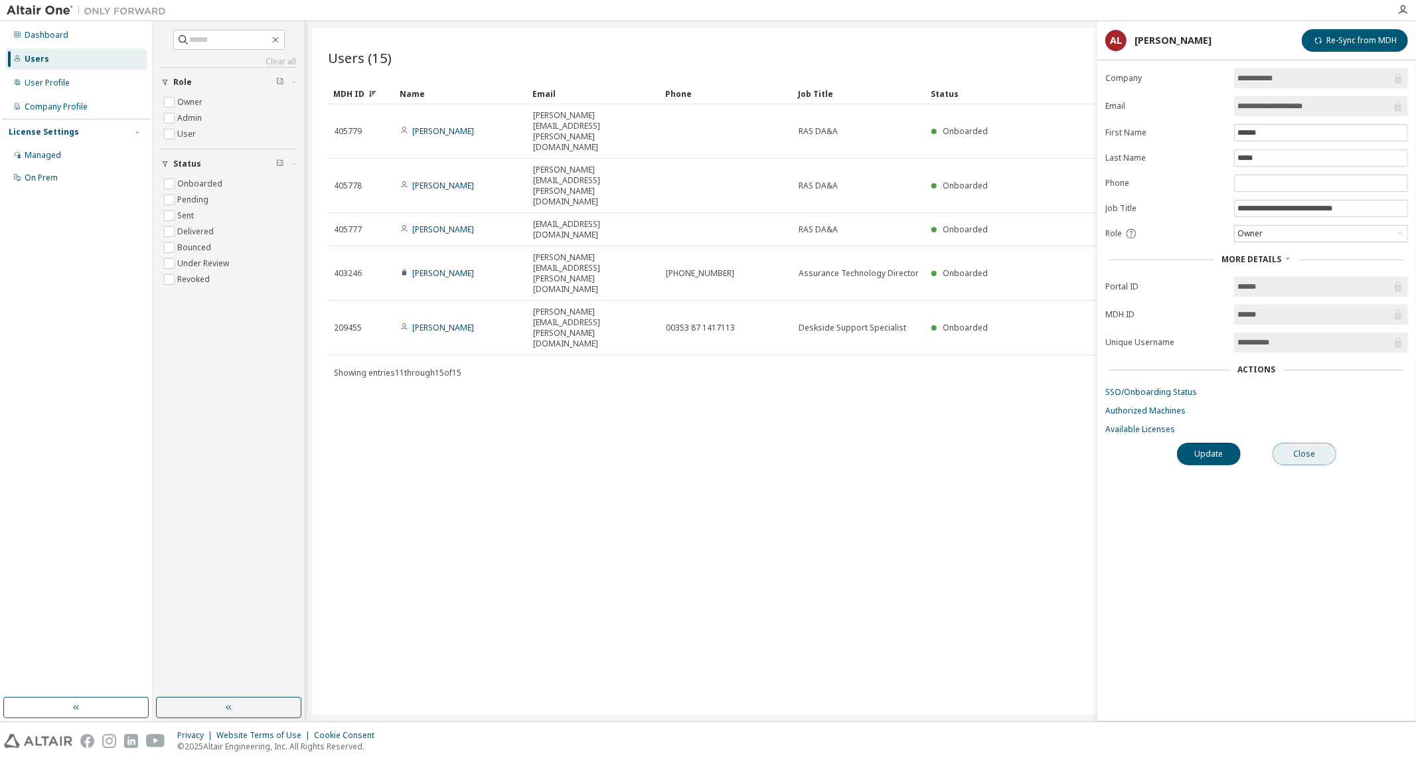
click at [1289, 453] on button "Close" at bounding box center [1305, 454] width 64 height 23
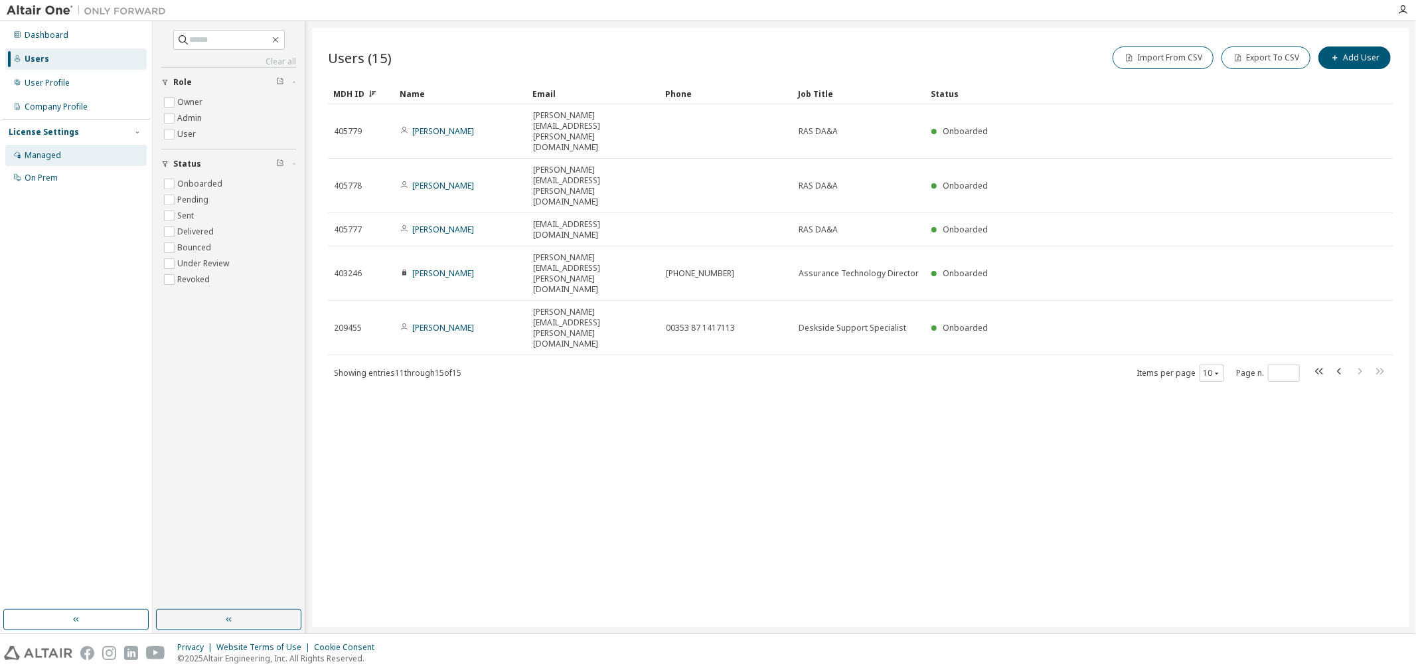
click at [52, 155] on div "Managed" at bounding box center [43, 155] width 37 height 11
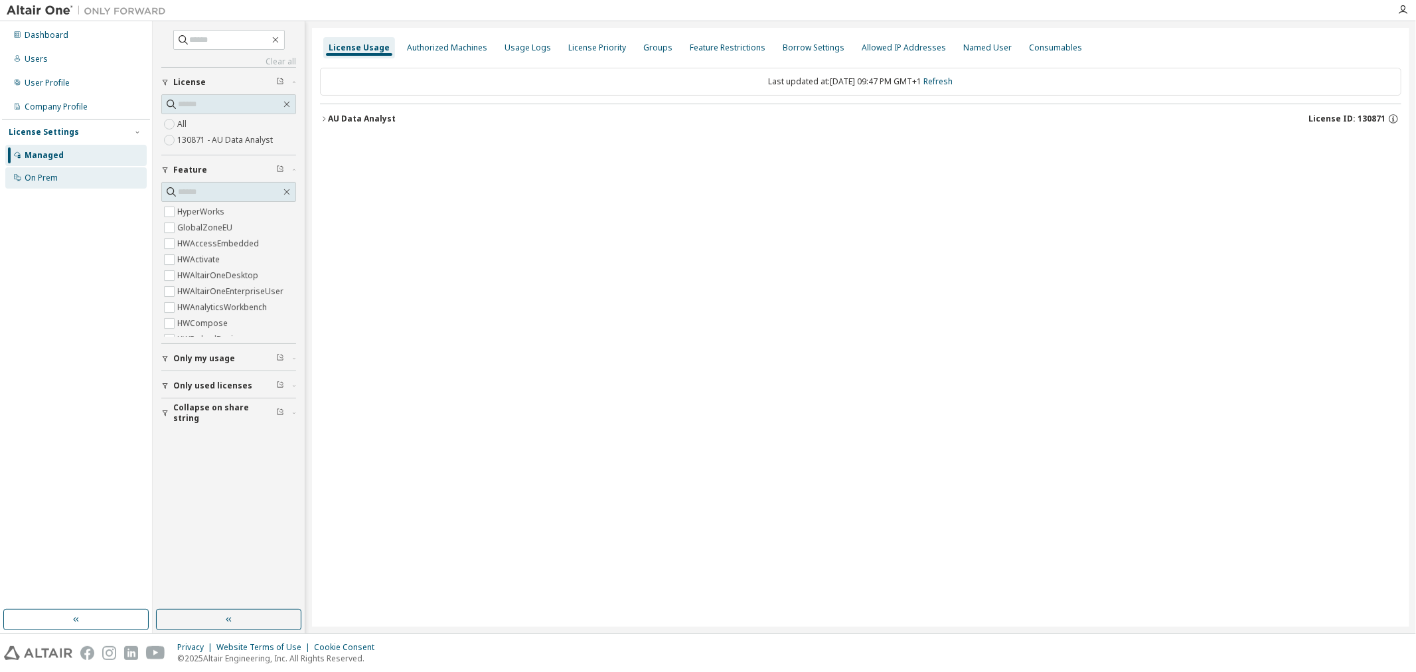
click at [44, 181] on div "On Prem" at bounding box center [41, 178] width 33 height 11
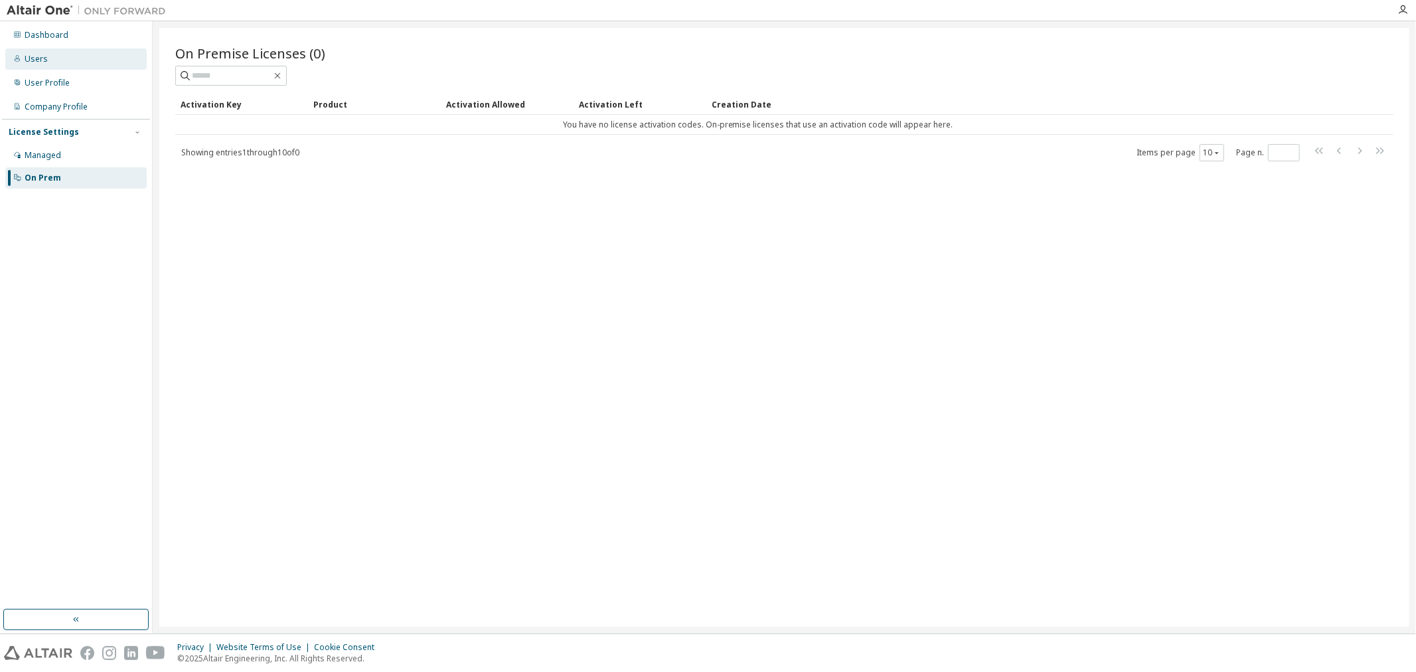
click at [56, 60] on div "Users" at bounding box center [75, 58] width 141 height 21
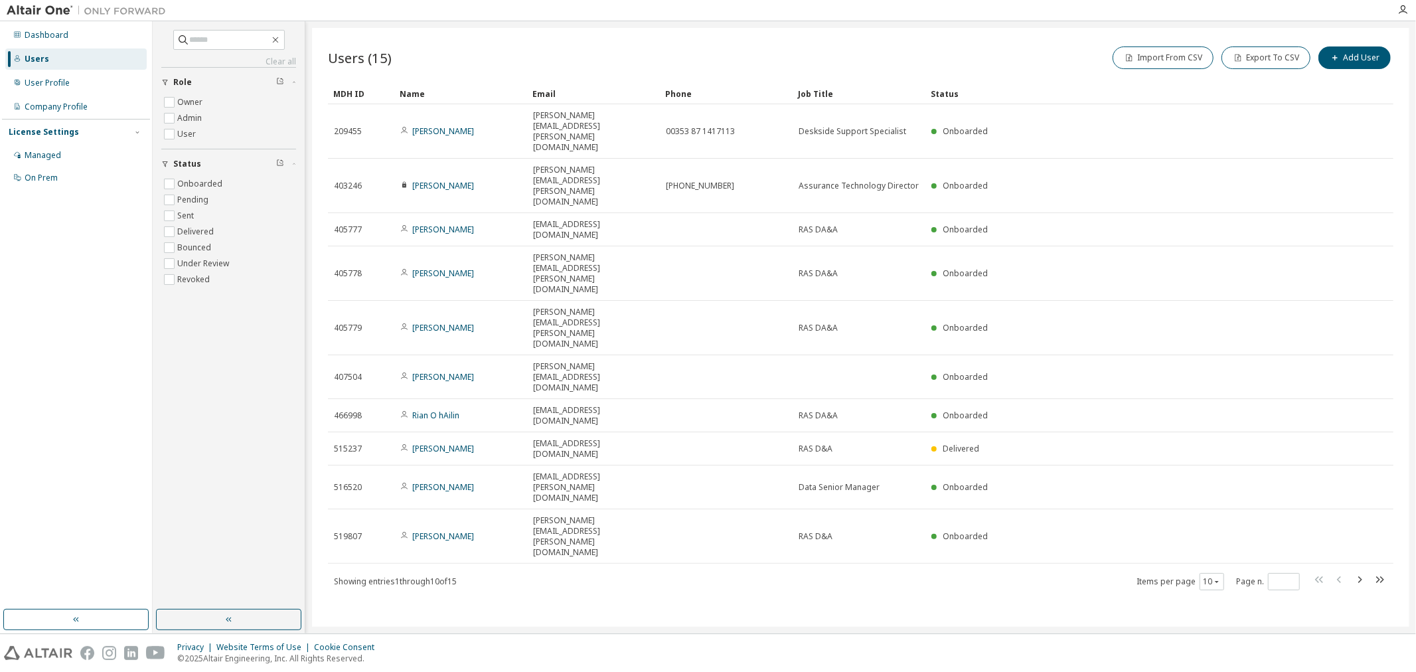
click at [355, 95] on div "MDH ID" at bounding box center [361, 93] width 56 height 21
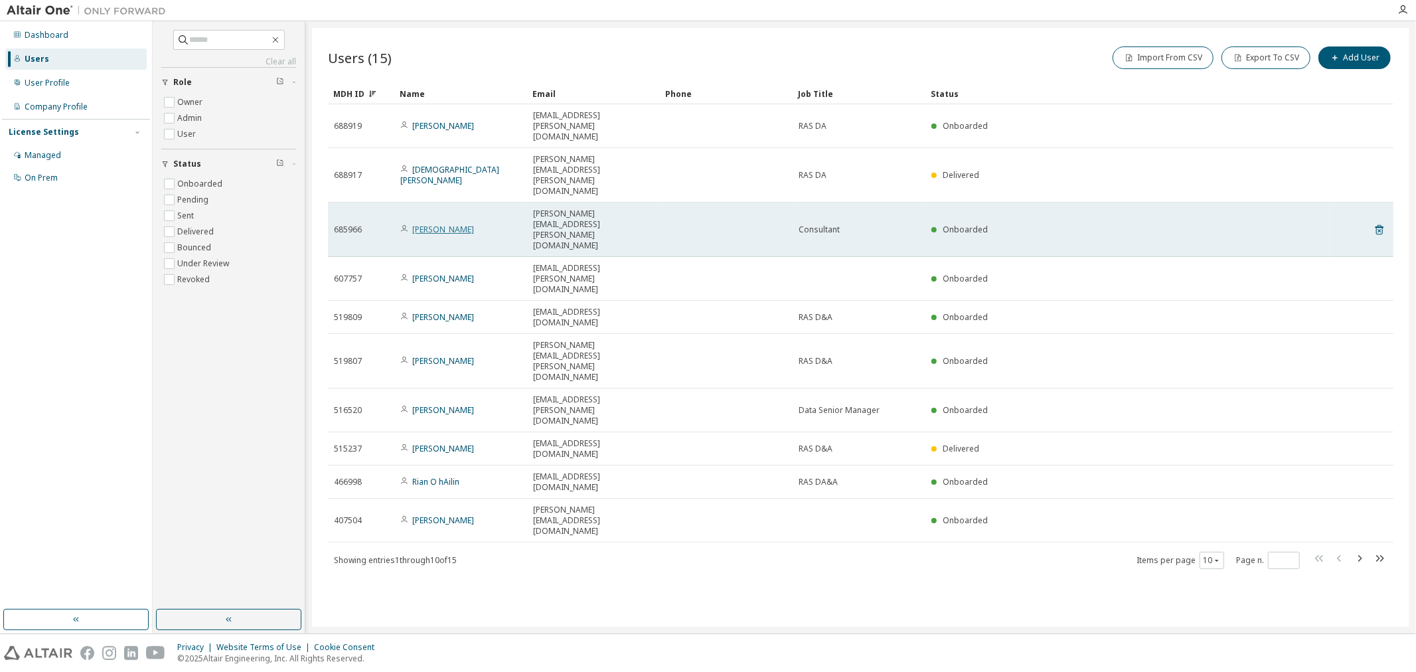
click at [426, 224] on link "Juliana Fernandes" at bounding box center [443, 229] width 62 height 11
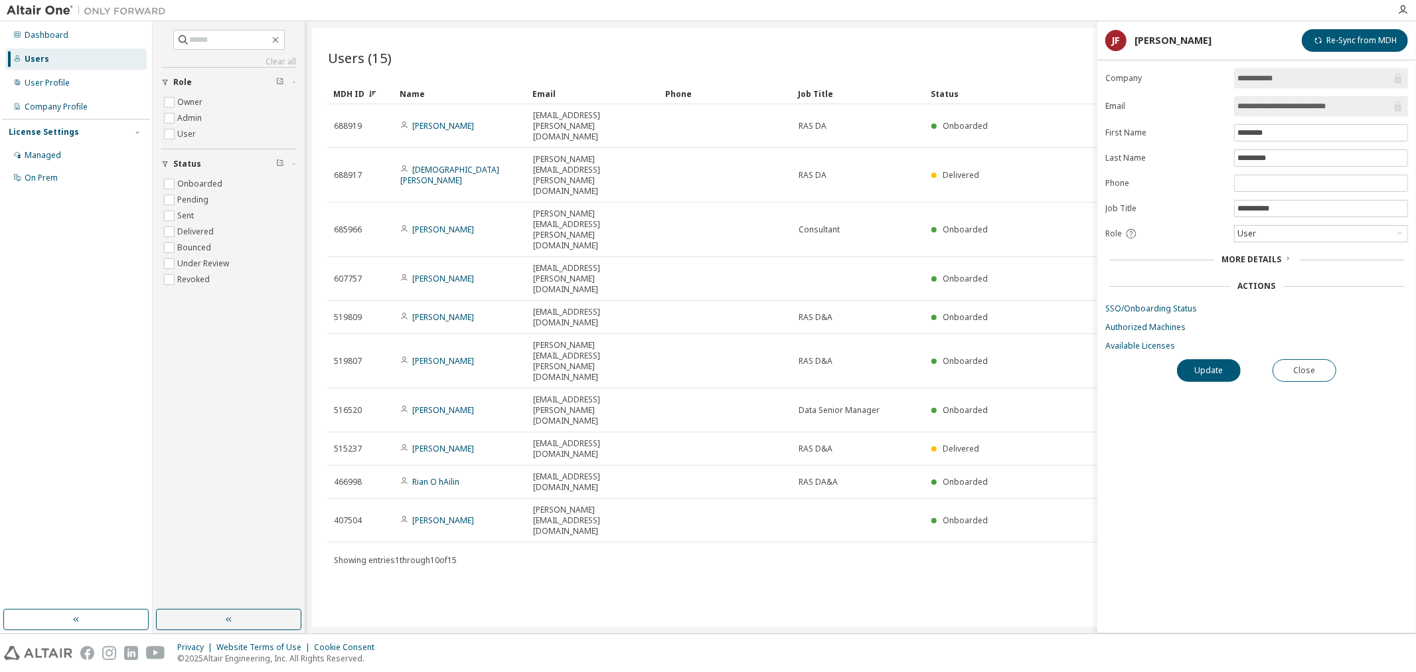
click at [1250, 254] on div "More Details" at bounding box center [1256, 259] width 303 height 19
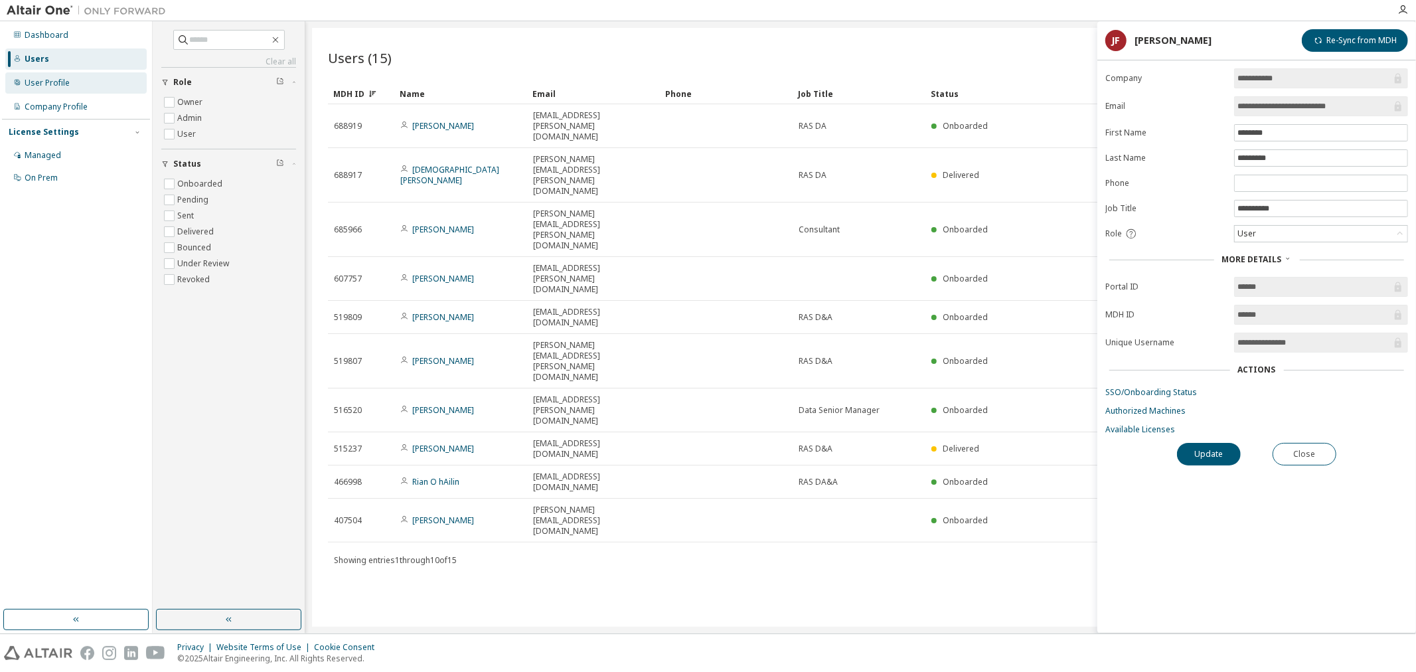
click at [76, 83] on div "User Profile" at bounding box center [75, 82] width 141 height 21
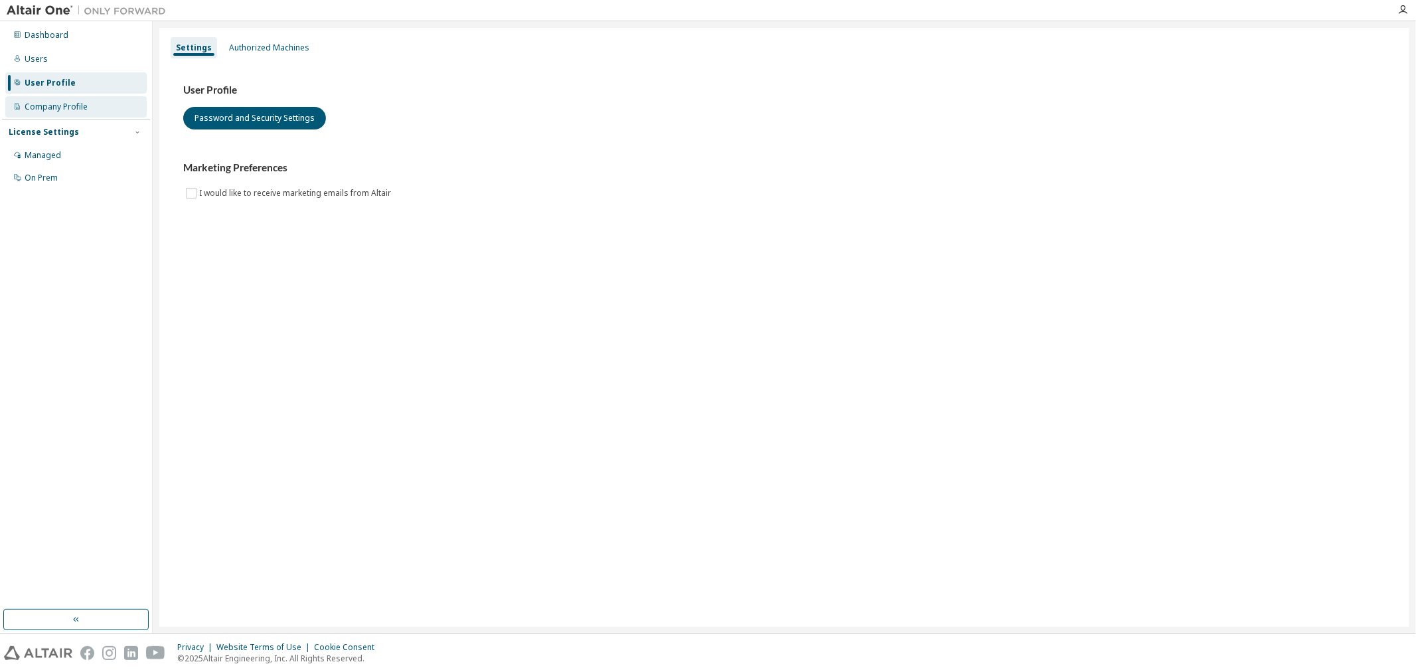
click at [64, 100] on div "Company Profile" at bounding box center [75, 106] width 141 height 21
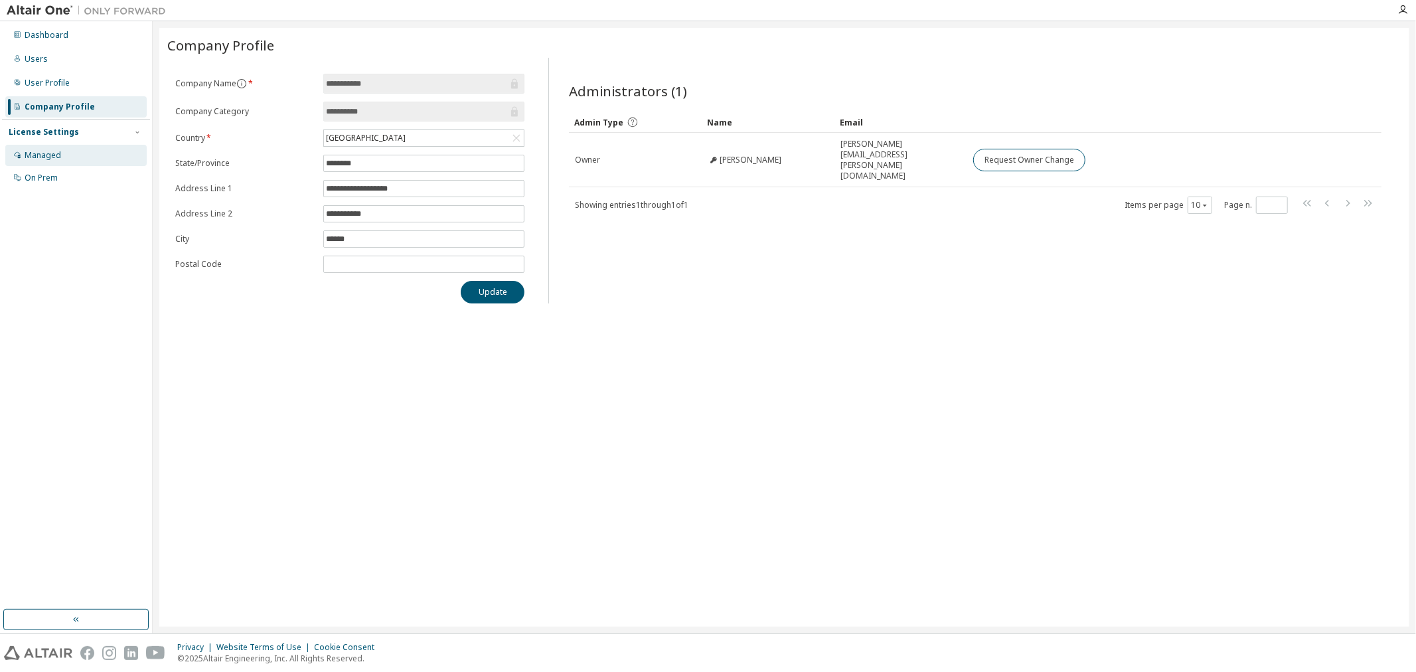
click at [48, 150] on div "Managed" at bounding box center [43, 155] width 37 height 11
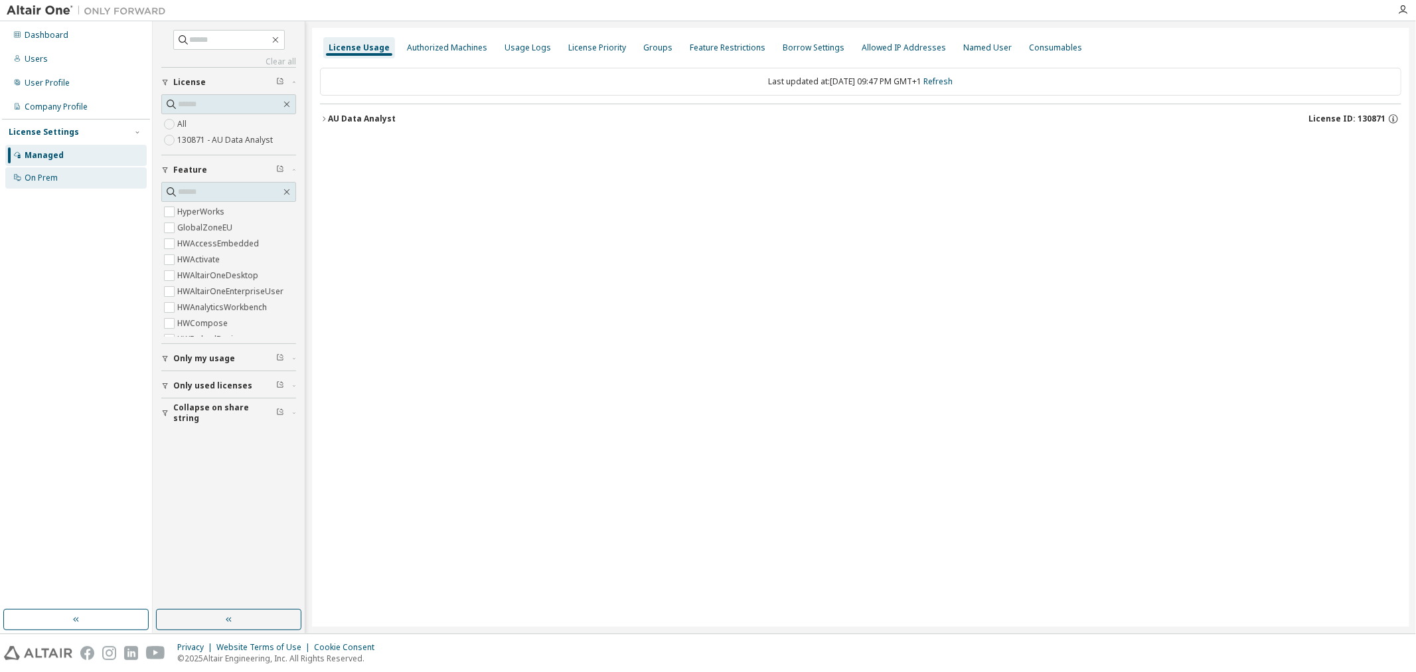
click at [52, 175] on div "On Prem" at bounding box center [41, 178] width 33 height 11
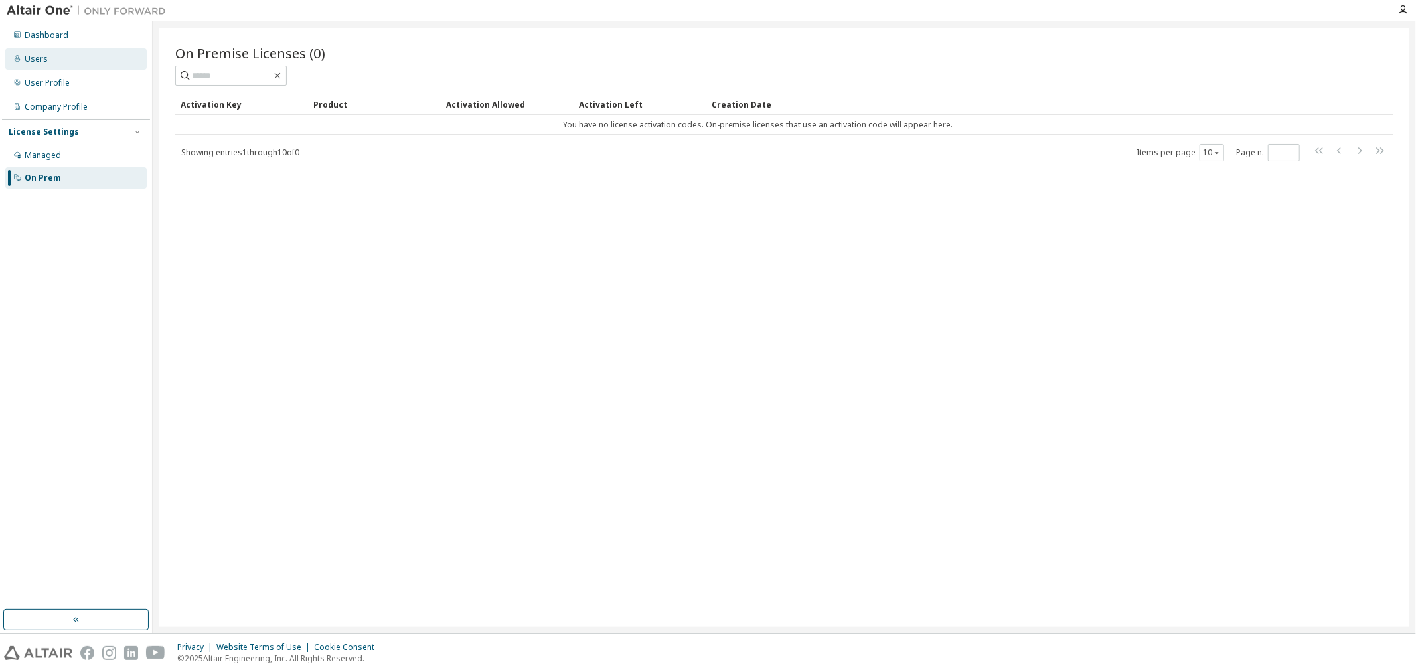
click at [58, 62] on div "Users" at bounding box center [75, 58] width 141 height 21
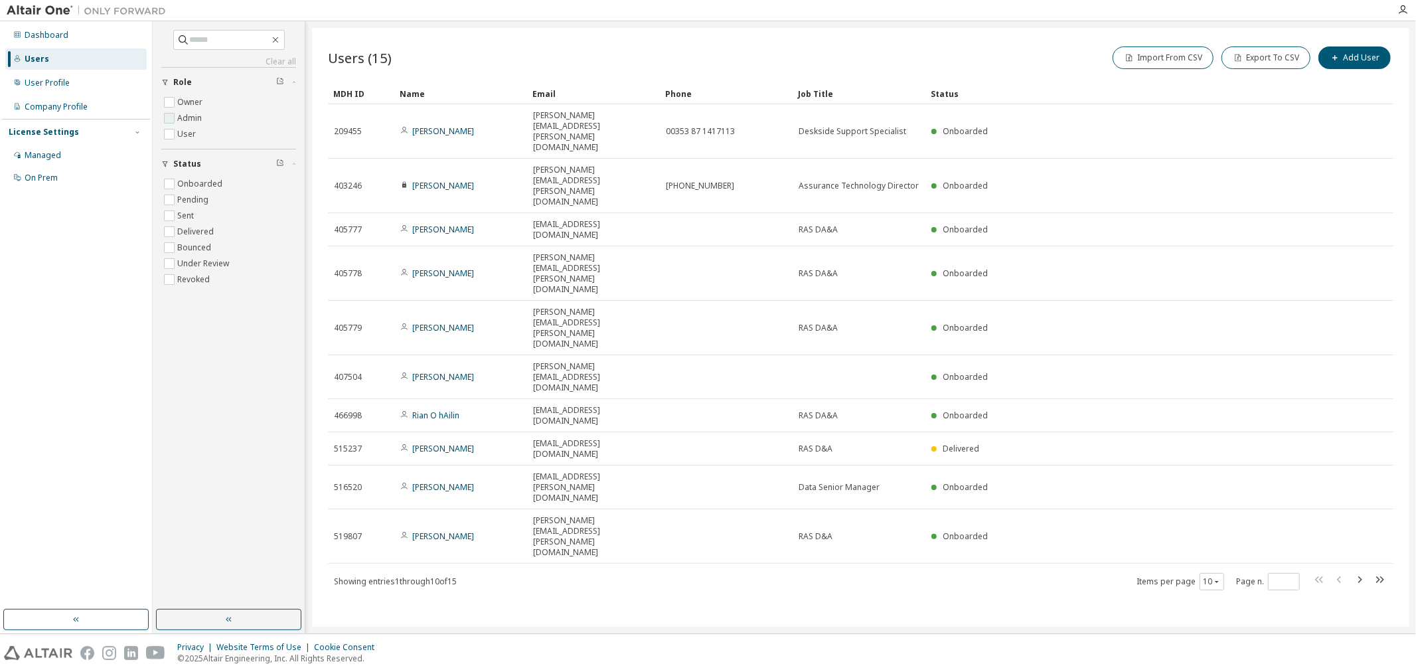
click at [179, 114] on label "Admin" at bounding box center [190, 118] width 27 height 16
click at [415, 96] on div "Name" at bounding box center [461, 93] width 122 height 21
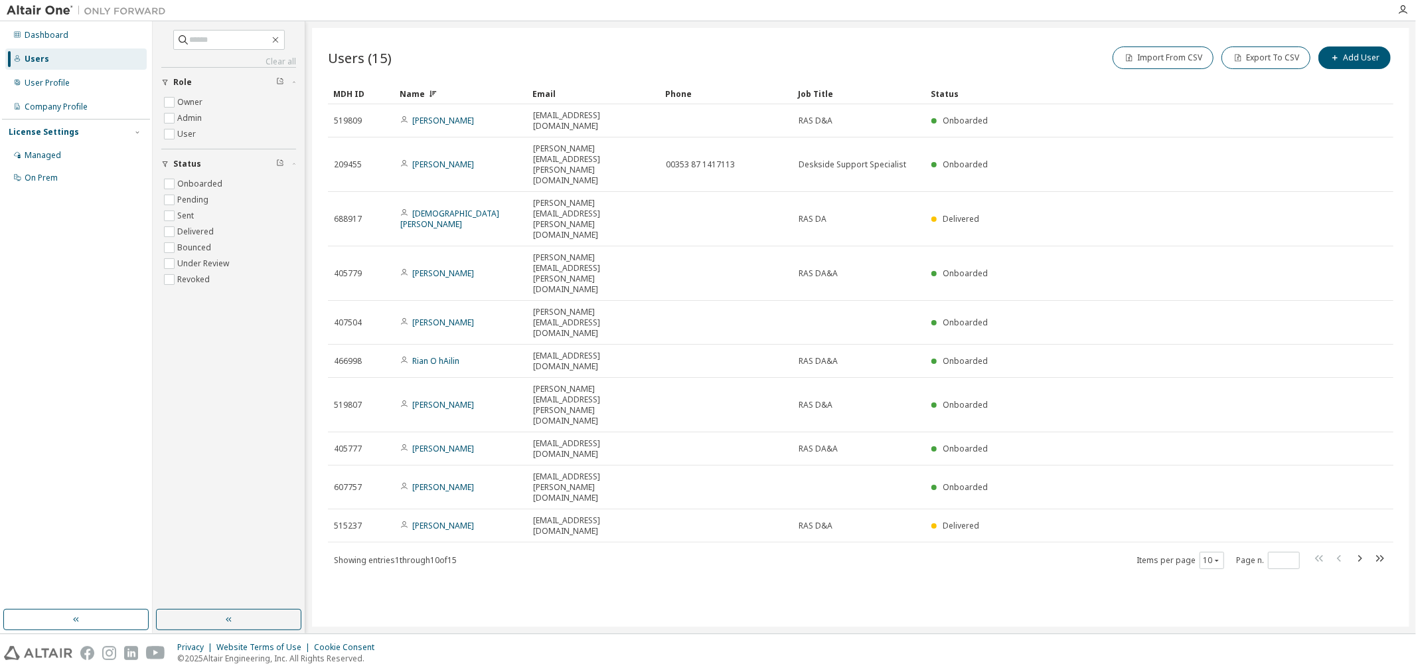
click at [356, 90] on div "MDH ID" at bounding box center [361, 93] width 56 height 21
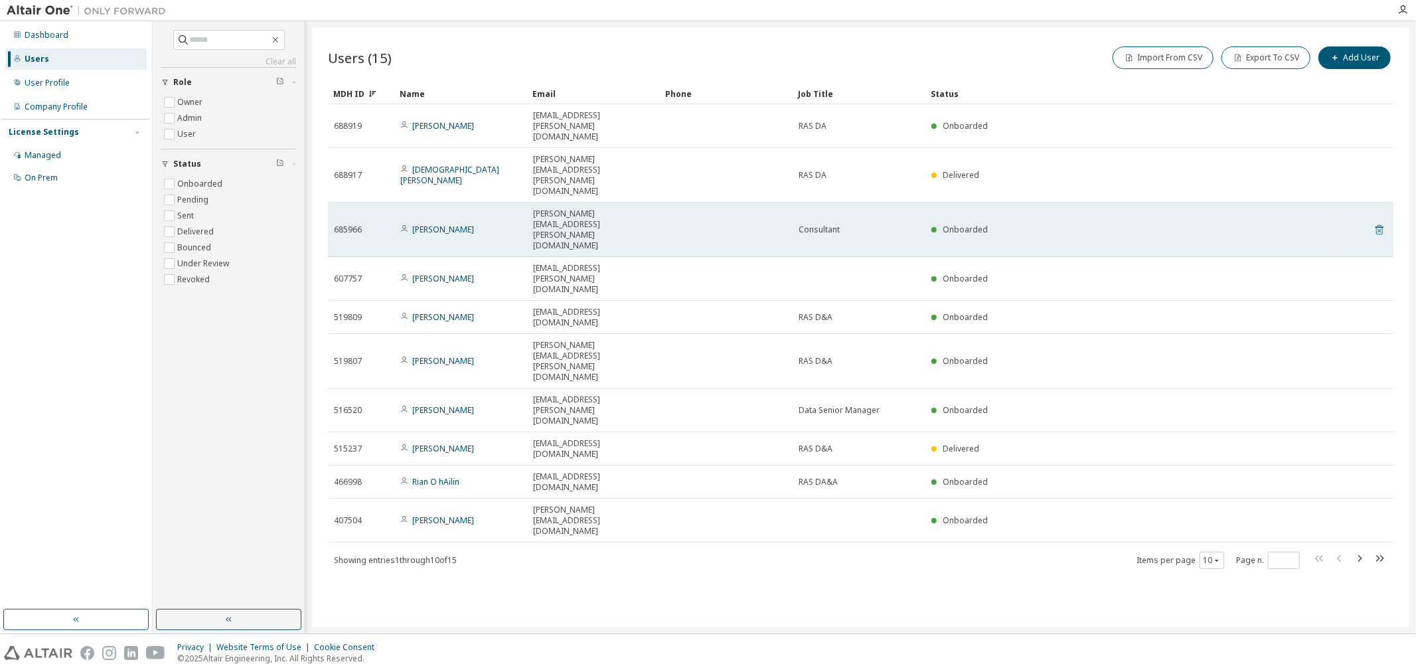
click at [1379, 222] on icon at bounding box center [1380, 230] width 12 height 16
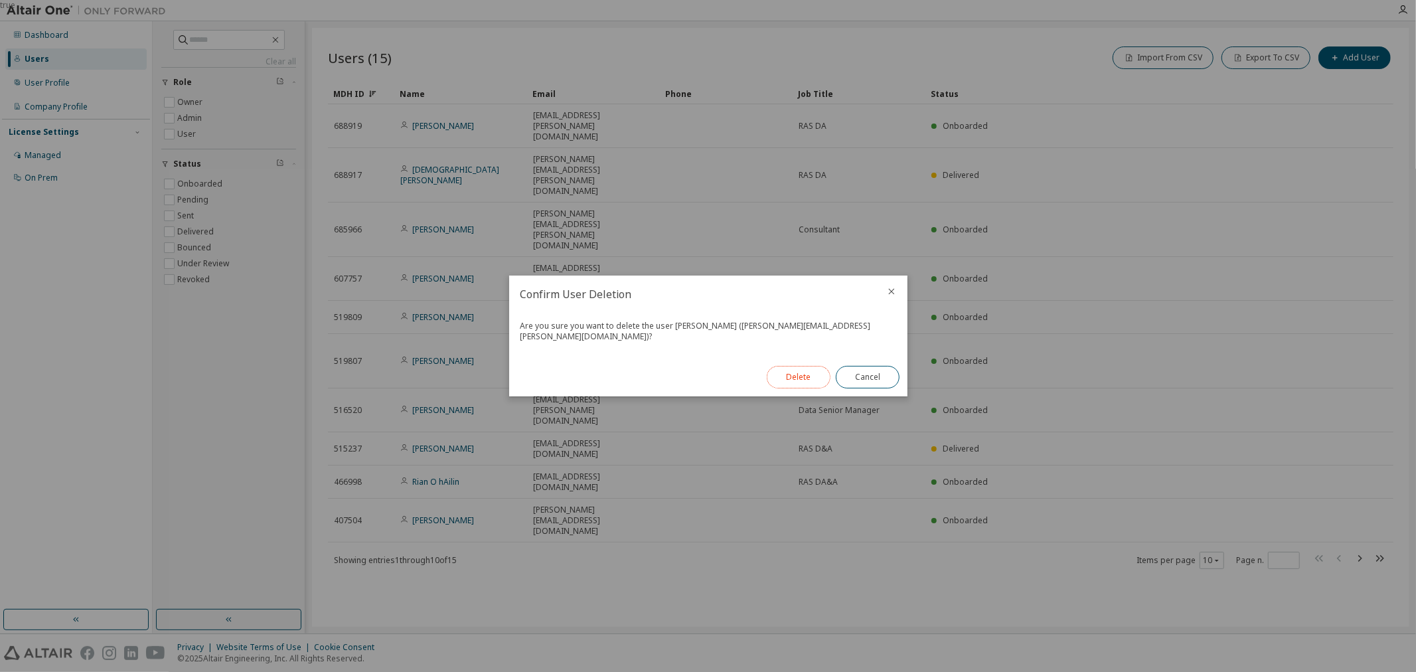
click at [807, 373] on button "Delete" at bounding box center [799, 377] width 64 height 23
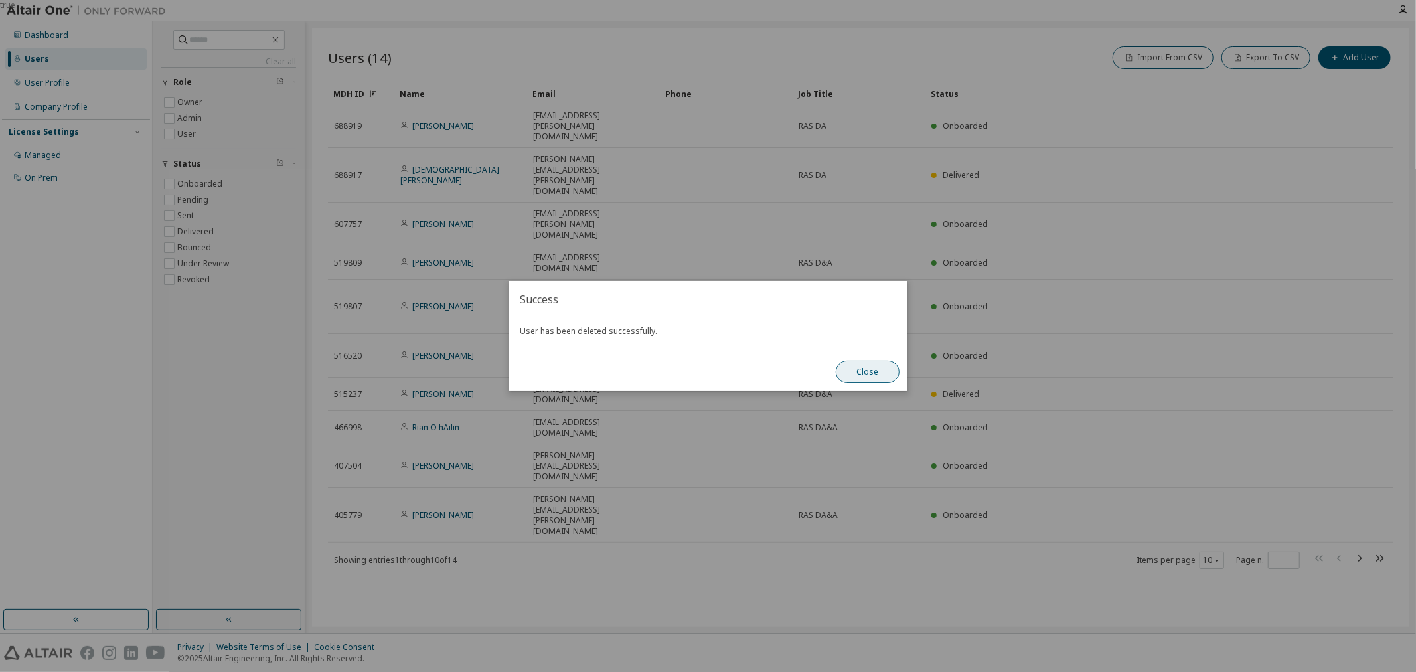
click at [860, 370] on button "Close" at bounding box center [868, 372] width 64 height 23
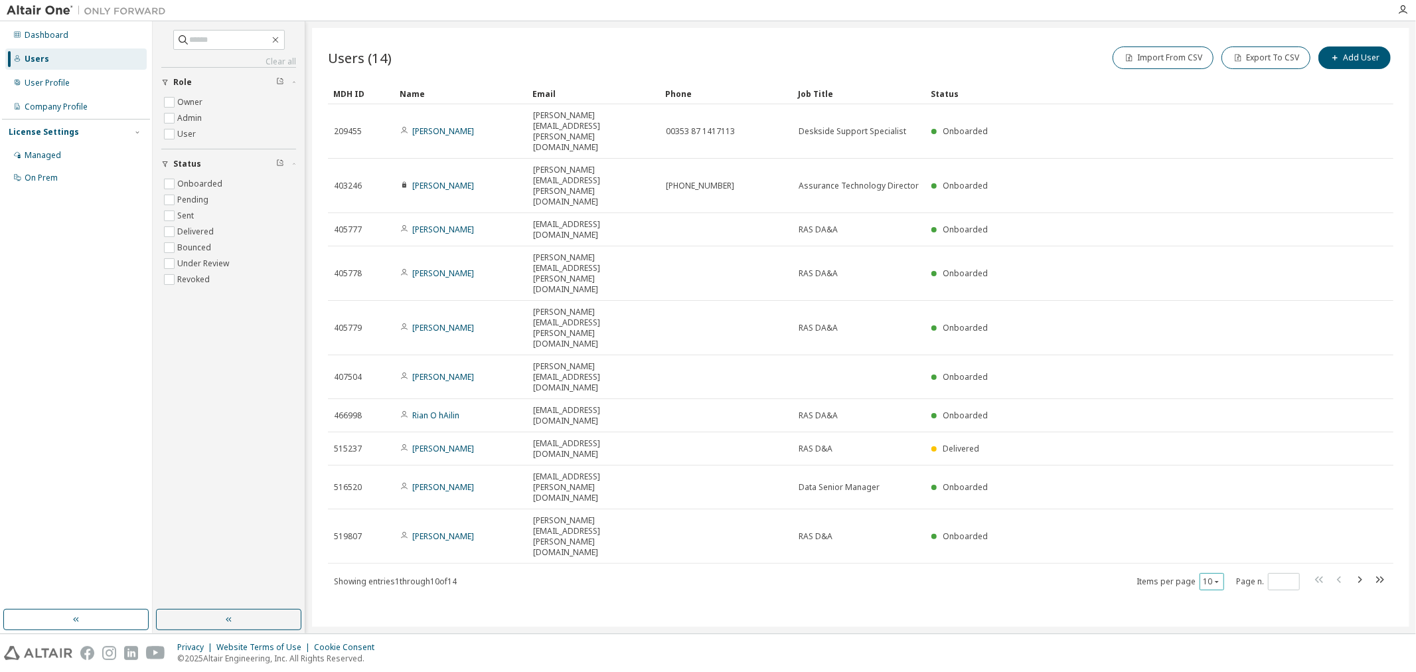
click at [1210, 576] on button "10" at bounding box center [1212, 581] width 18 height 11
type button "10"
click at [1211, 576] on button "10" at bounding box center [1212, 581] width 18 height 11
click at [1204, 576] on button "10" at bounding box center [1212, 581] width 18 height 11
click at [1212, 383] on div "20" at bounding box center [1253, 382] width 106 height 16
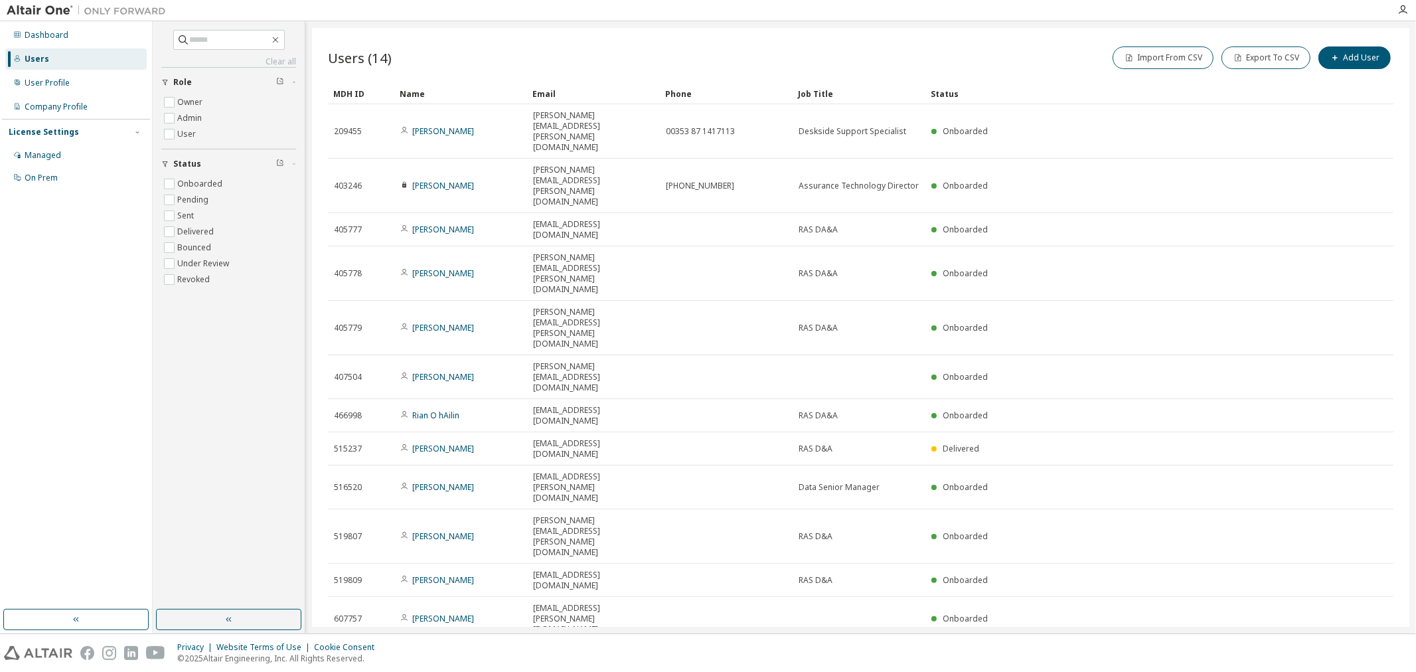
click at [420, 94] on div "Name" at bounding box center [461, 93] width 122 height 21
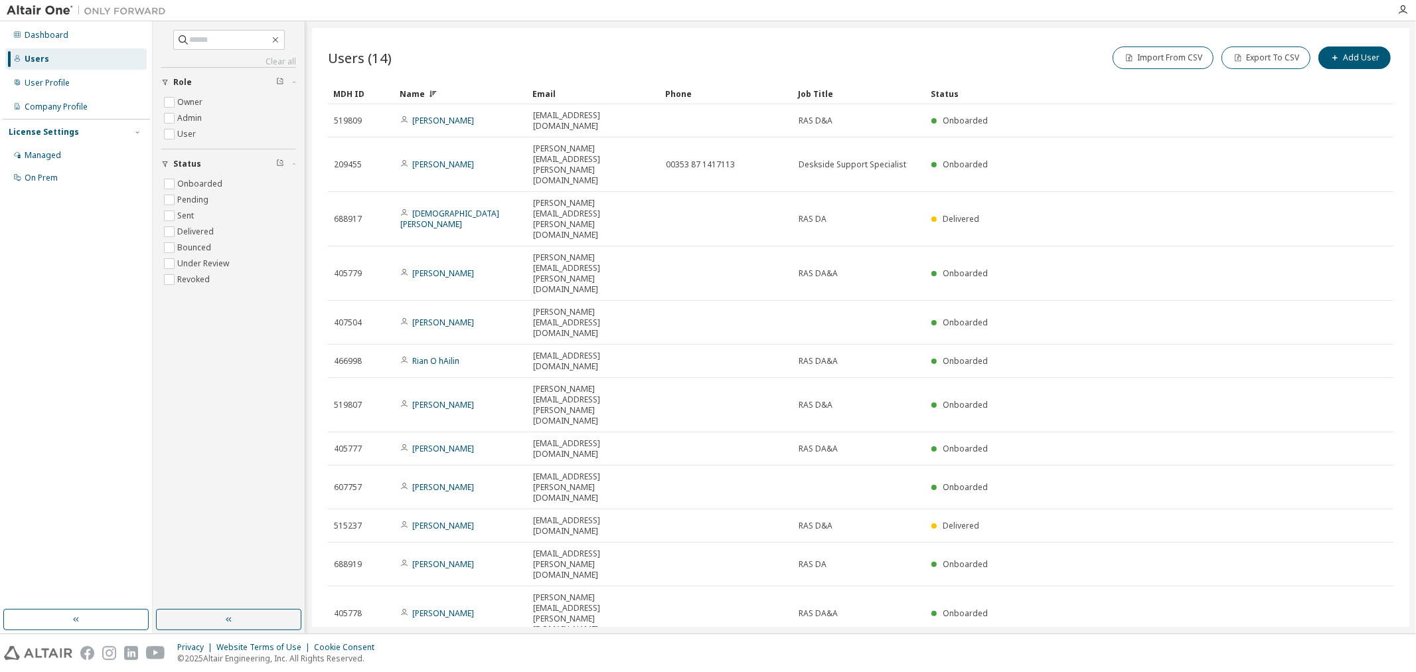
click at [423, 96] on div "Name" at bounding box center [461, 93] width 122 height 21
